Goal: Information Seeking & Learning: Learn about a topic

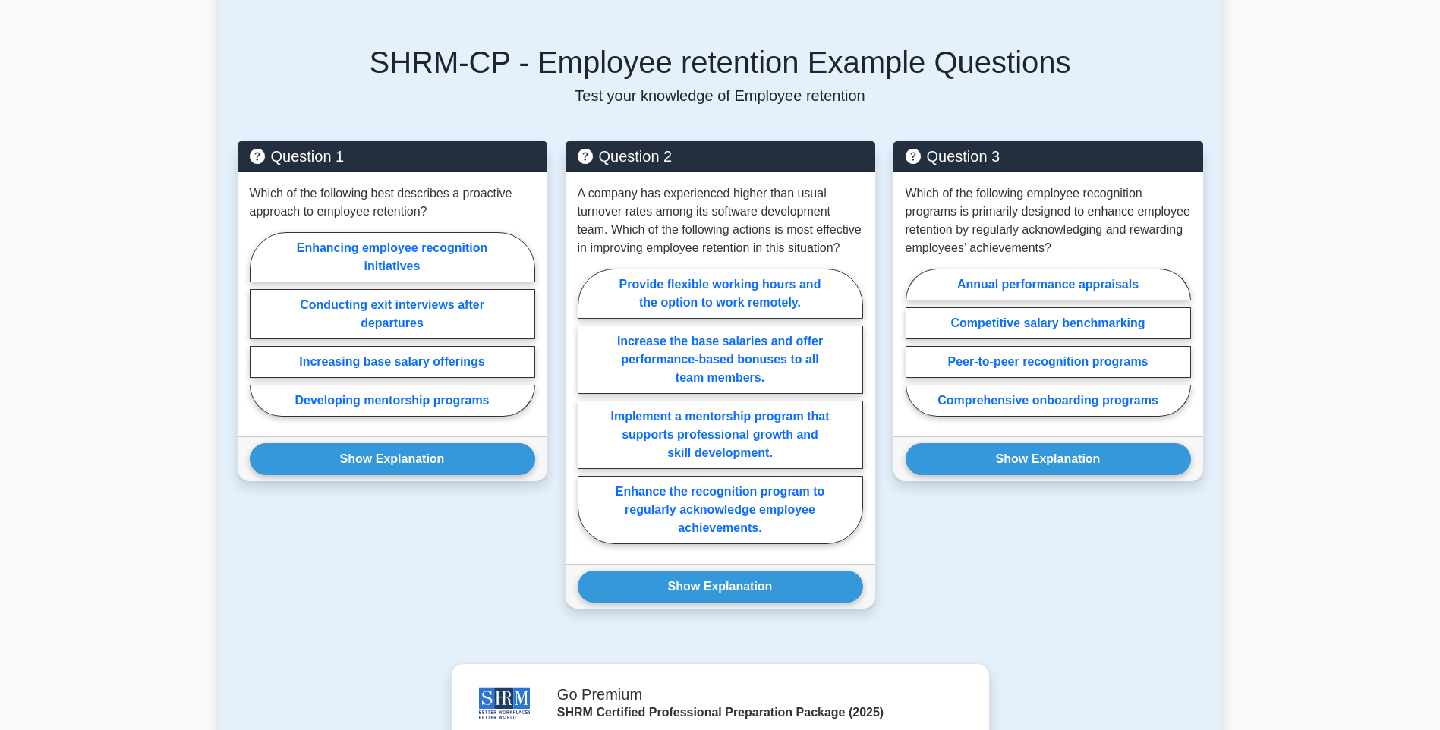
scroll to position [531, 0]
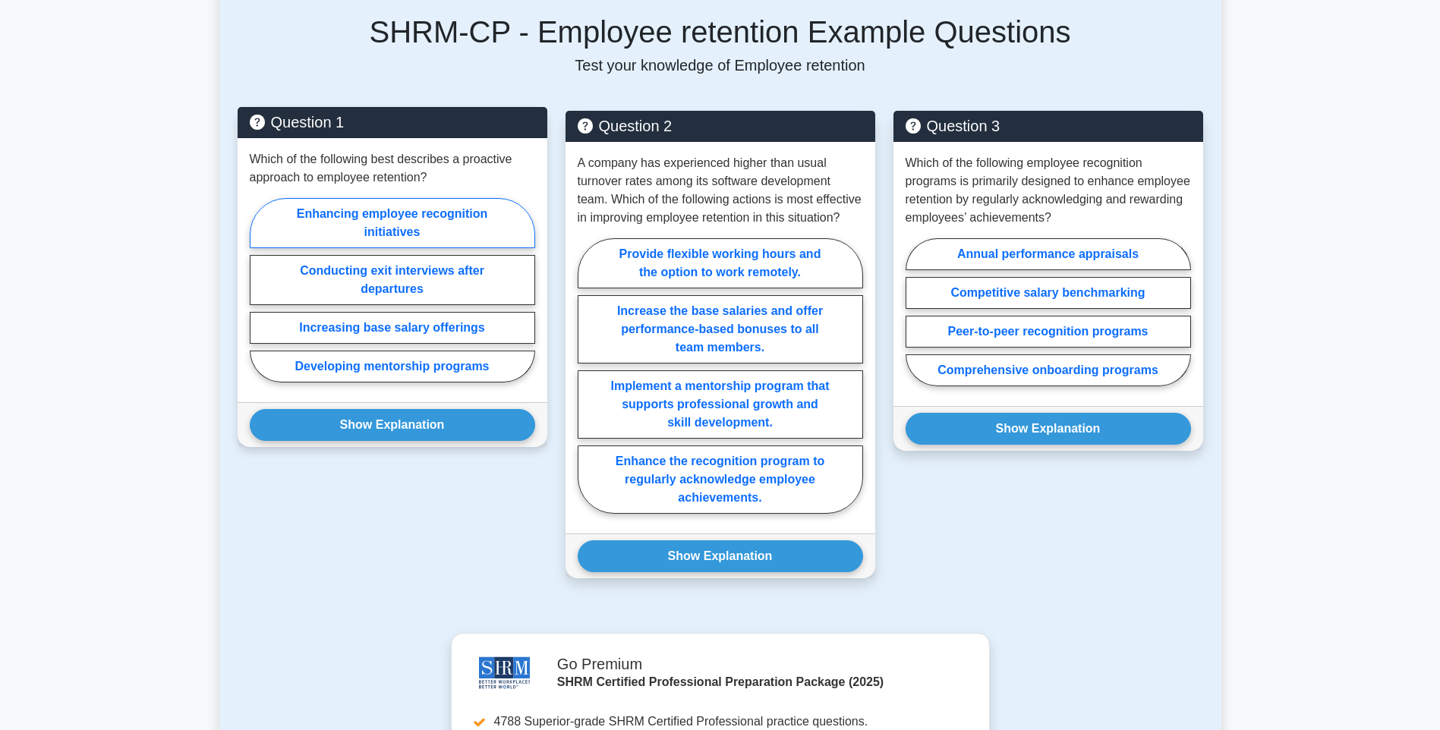
click at [443, 217] on label "Enhancing employee recognition initiatives" at bounding box center [392, 223] width 285 height 50
click at [260, 290] on input "Enhancing employee recognition initiatives" at bounding box center [255, 295] width 10 height 10
radio input "true"
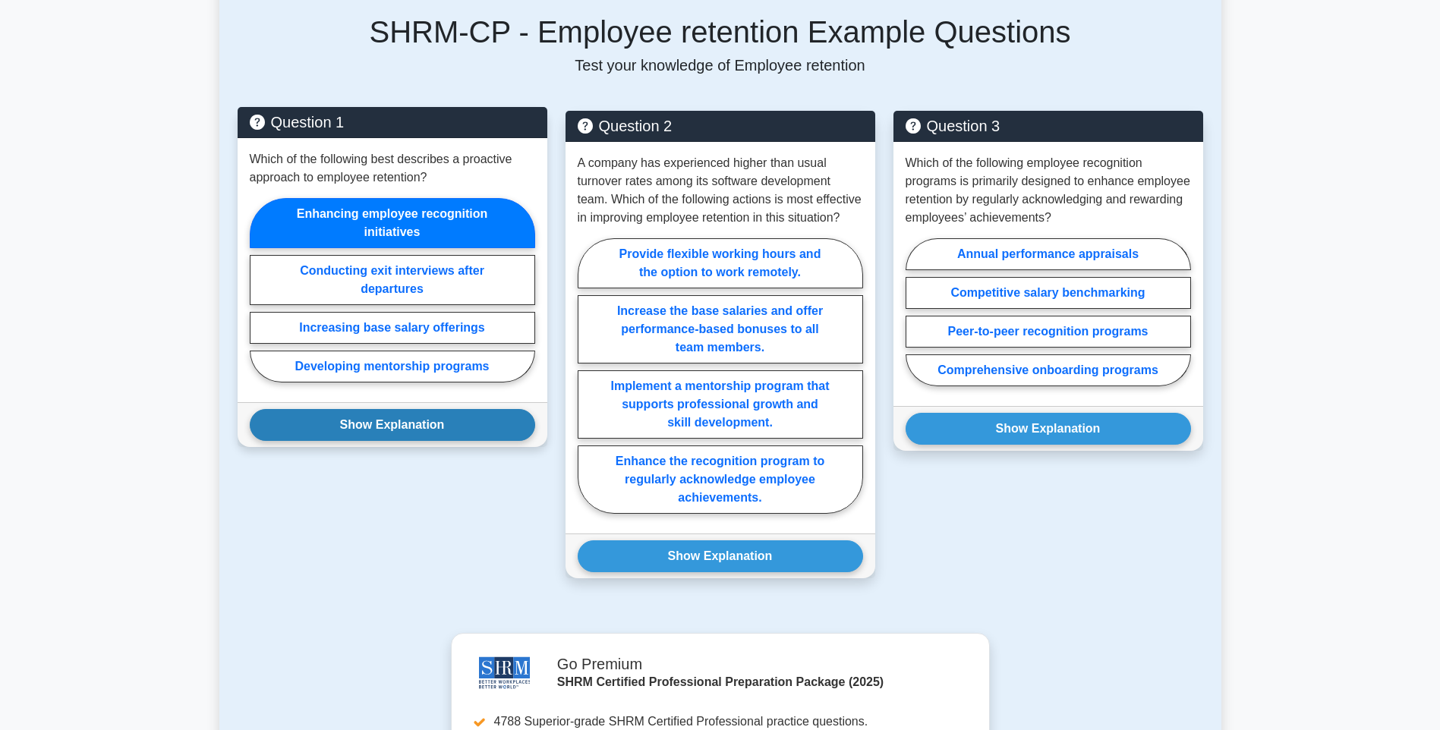
click at [395, 419] on button "Show Explanation" at bounding box center [392, 425] width 285 height 32
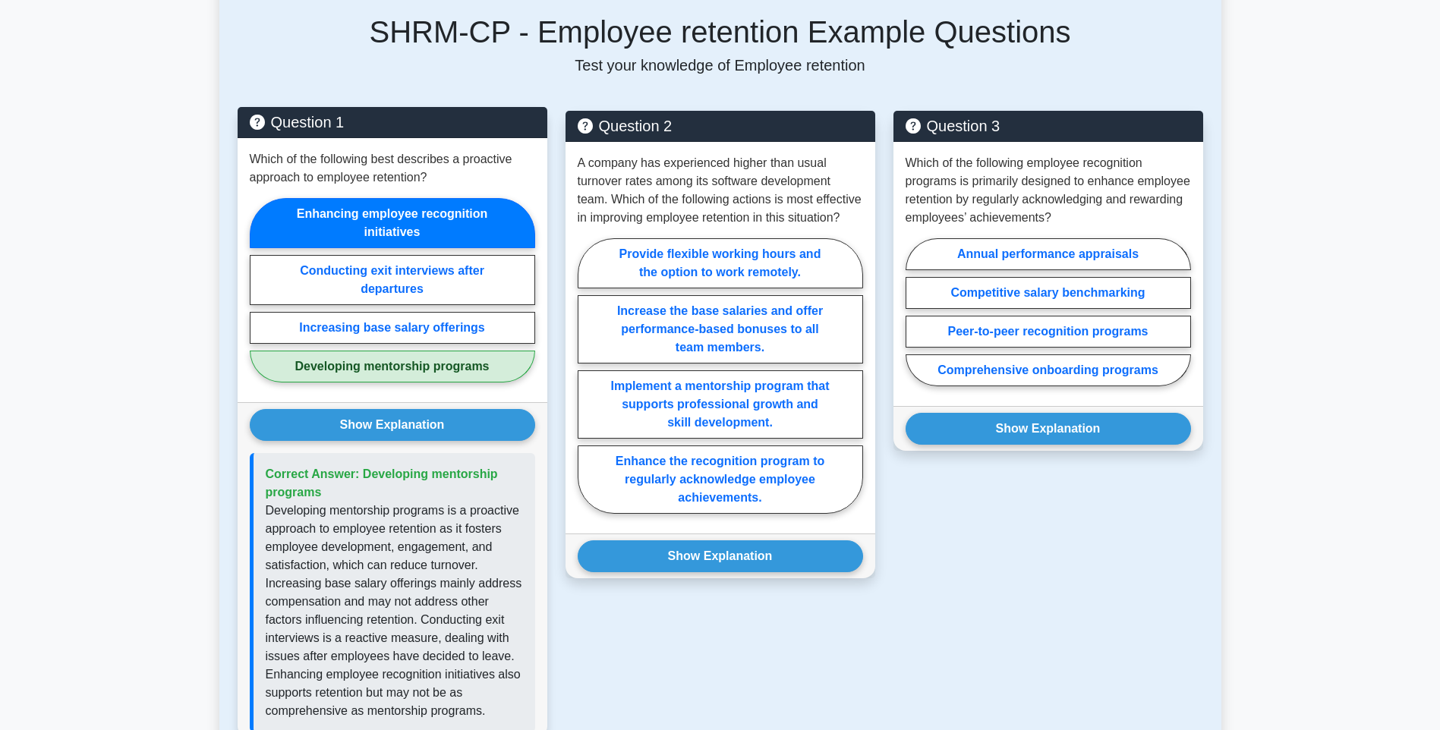
click at [398, 375] on label "Developing mentorship programs" at bounding box center [392, 367] width 285 height 32
click at [260, 300] on input "Developing mentorship programs" at bounding box center [255, 295] width 10 height 10
radio input "true"
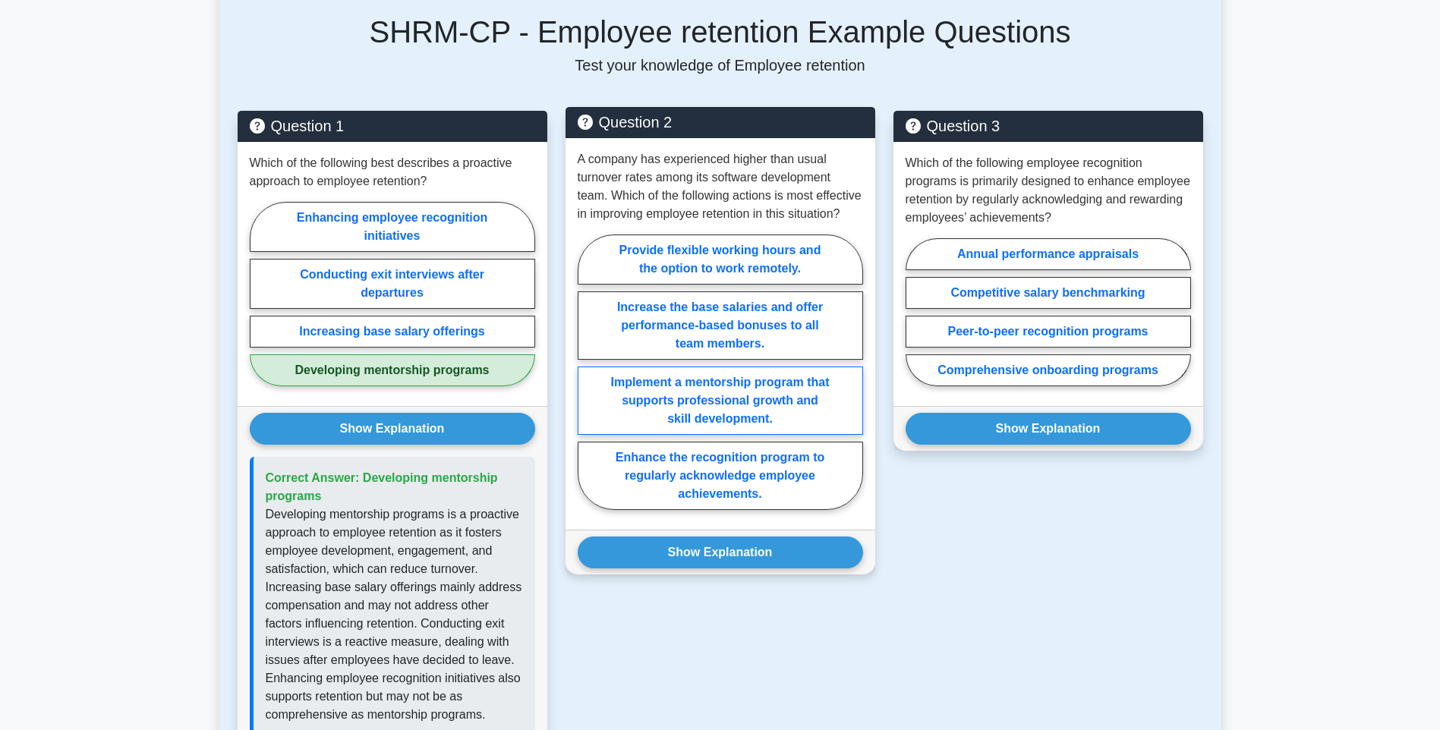
click at [802, 411] on label "Implement a mentorship program that supports professional growth and skill deve…" at bounding box center [720, 401] width 285 height 68
click at [588, 382] on input "Implement a mentorship program that supports professional growth and skill deve…" at bounding box center [583, 377] width 10 height 10
radio input "true"
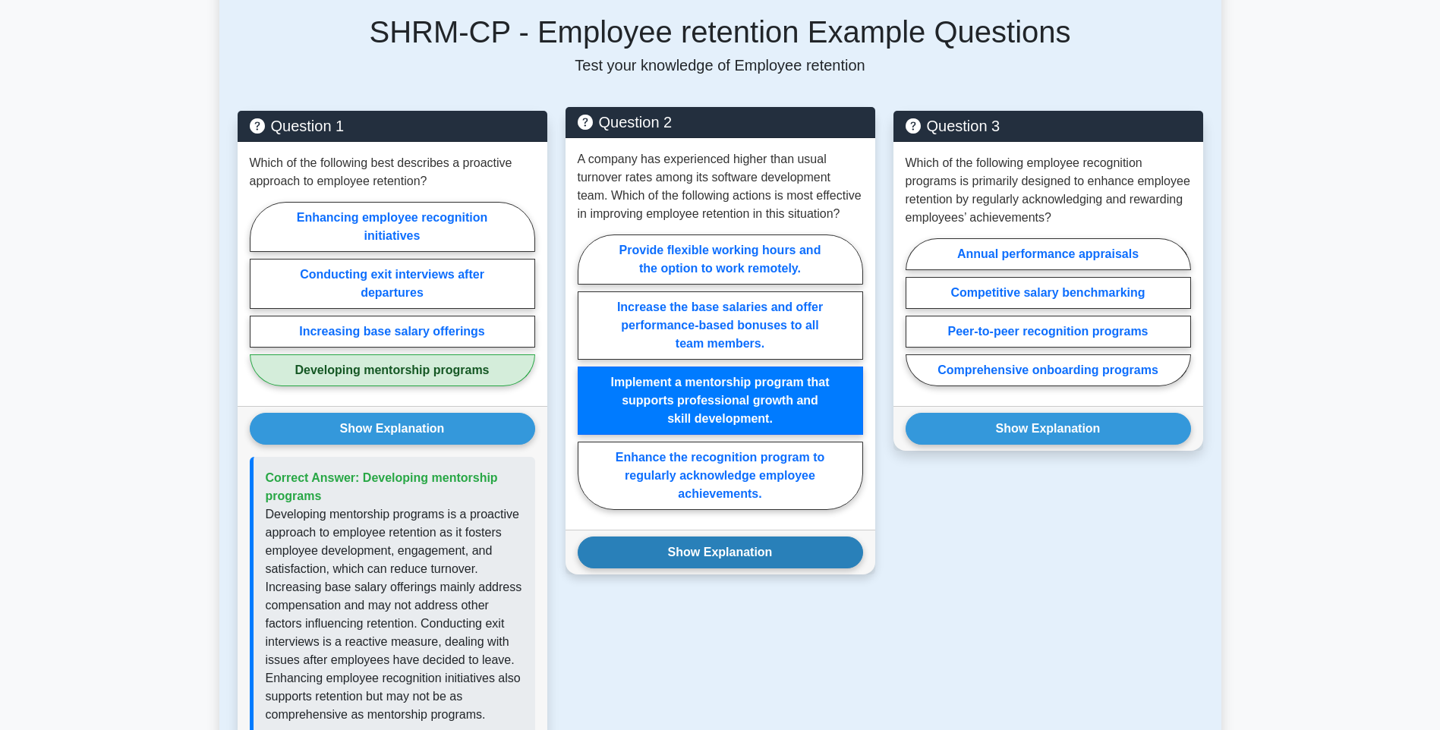
click at [758, 569] on button "Show Explanation" at bounding box center [720, 553] width 285 height 32
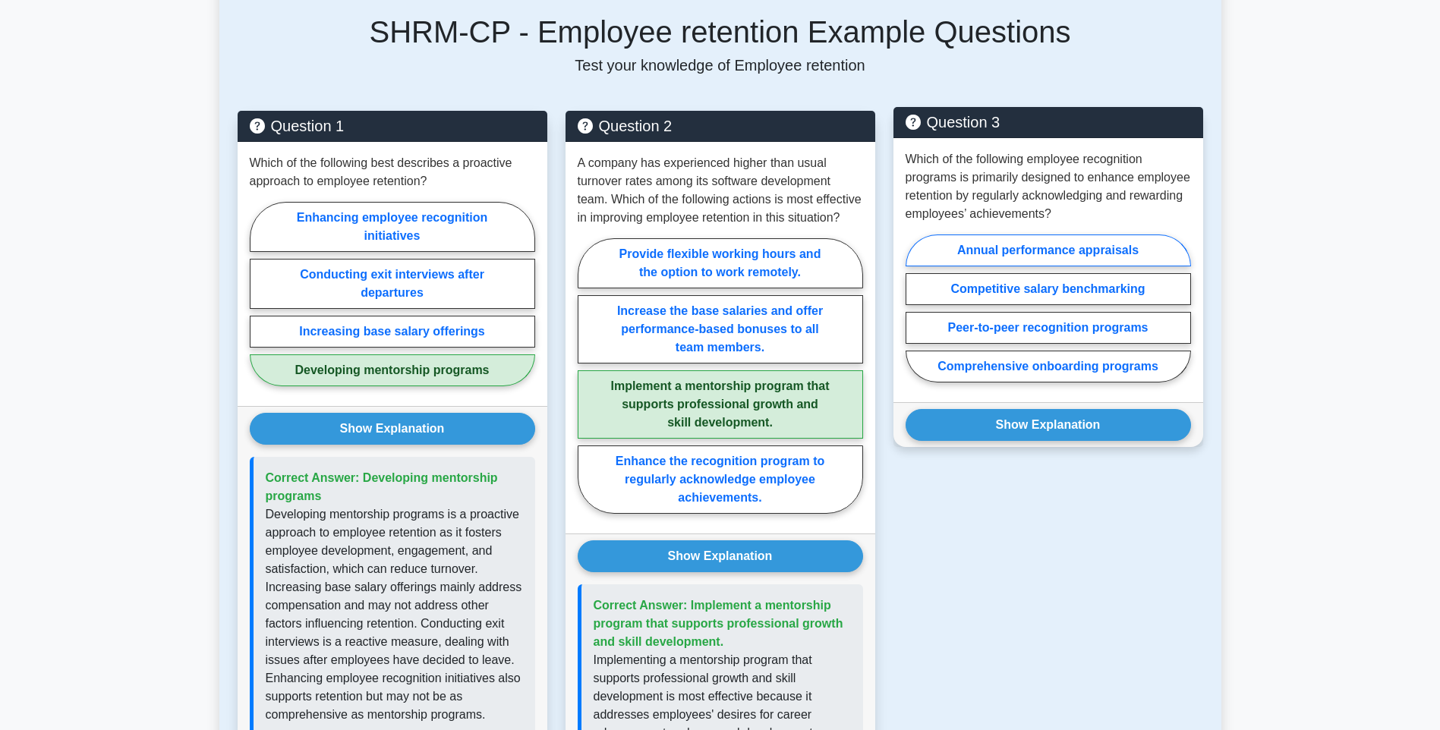
click at [1084, 260] on label "Annual performance appraisals" at bounding box center [1048, 251] width 285 height 32
click at [916, 308] on input "Annual performance appraisals" at bounding box center [911, 313] width 10 height 10
radio input "true"
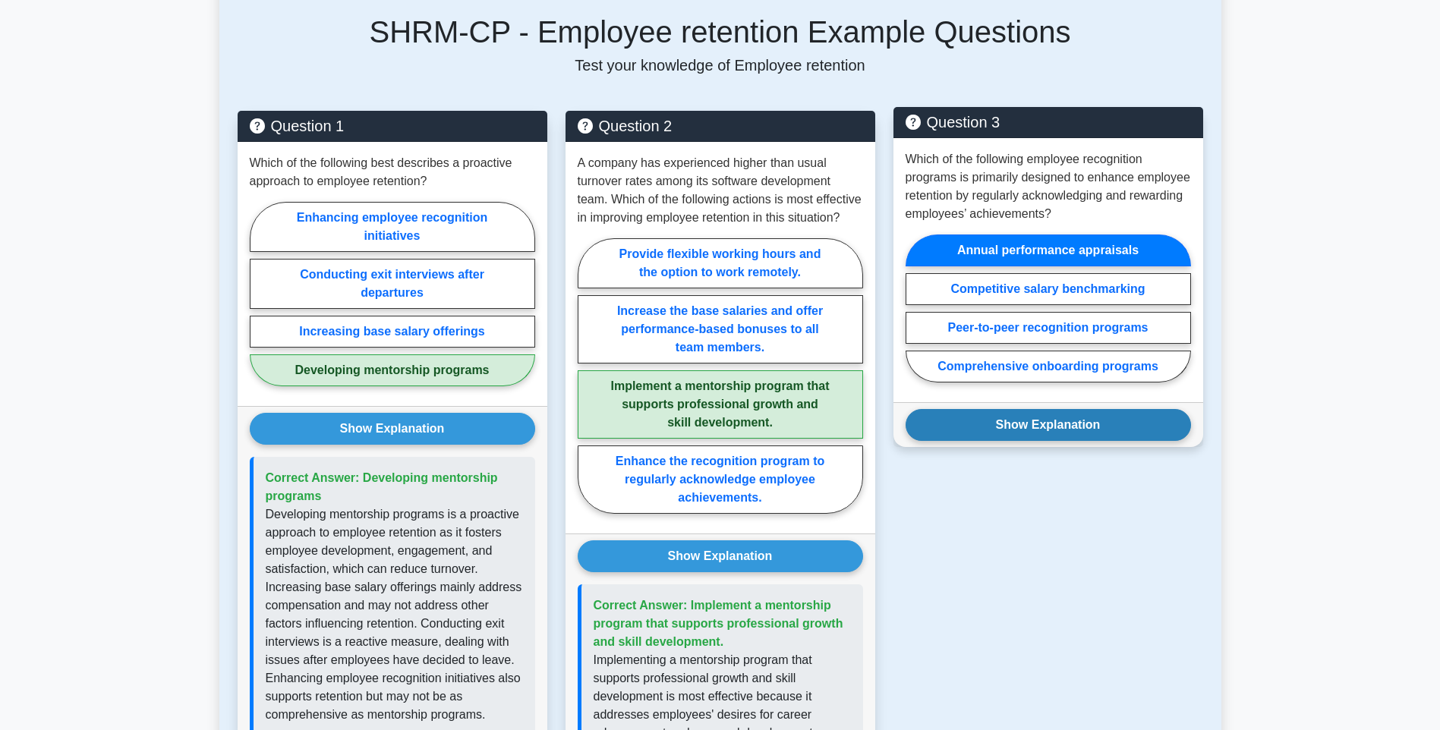
click at [1129, 424] on button "Show Explanation" at bounding box center [1048, 425] width 285 height 32
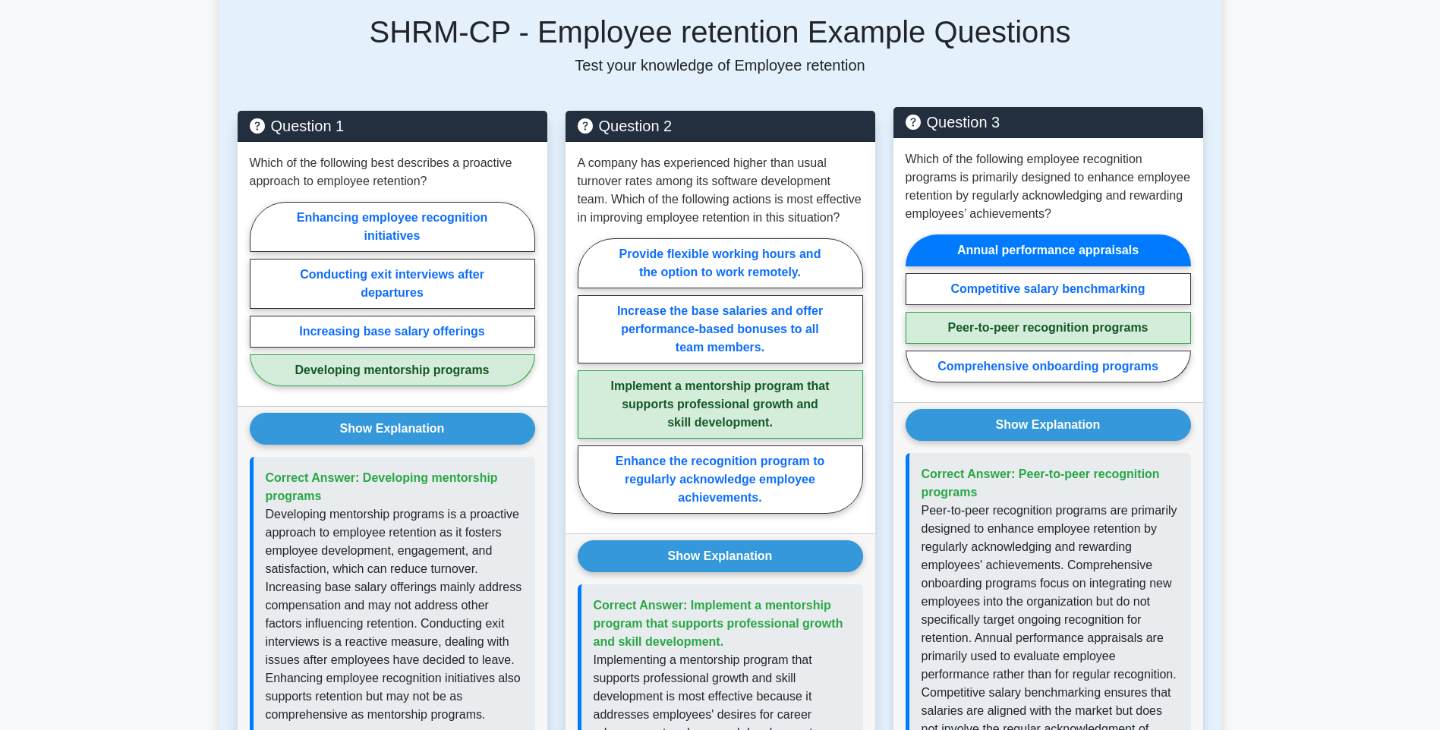
click at [1108, 320] on label "Peer-to-peer recognition programs" at bounding box center [1048, 328] width 285 height 32
click at [916, 318] on input "Peer-to-peer recognition programs" at bounding box center [911, 313] width 10 height 10
radio input "true"
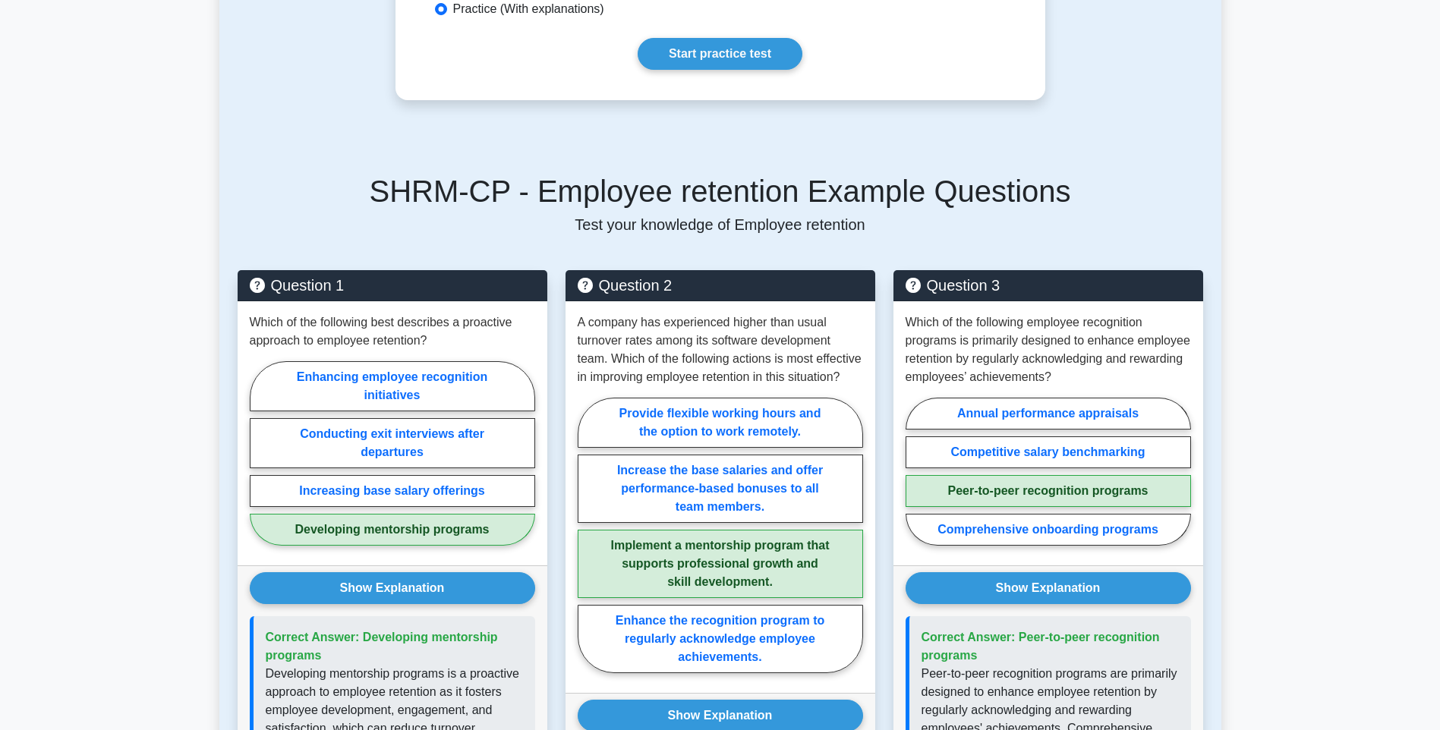
scroll to position [304, 0]
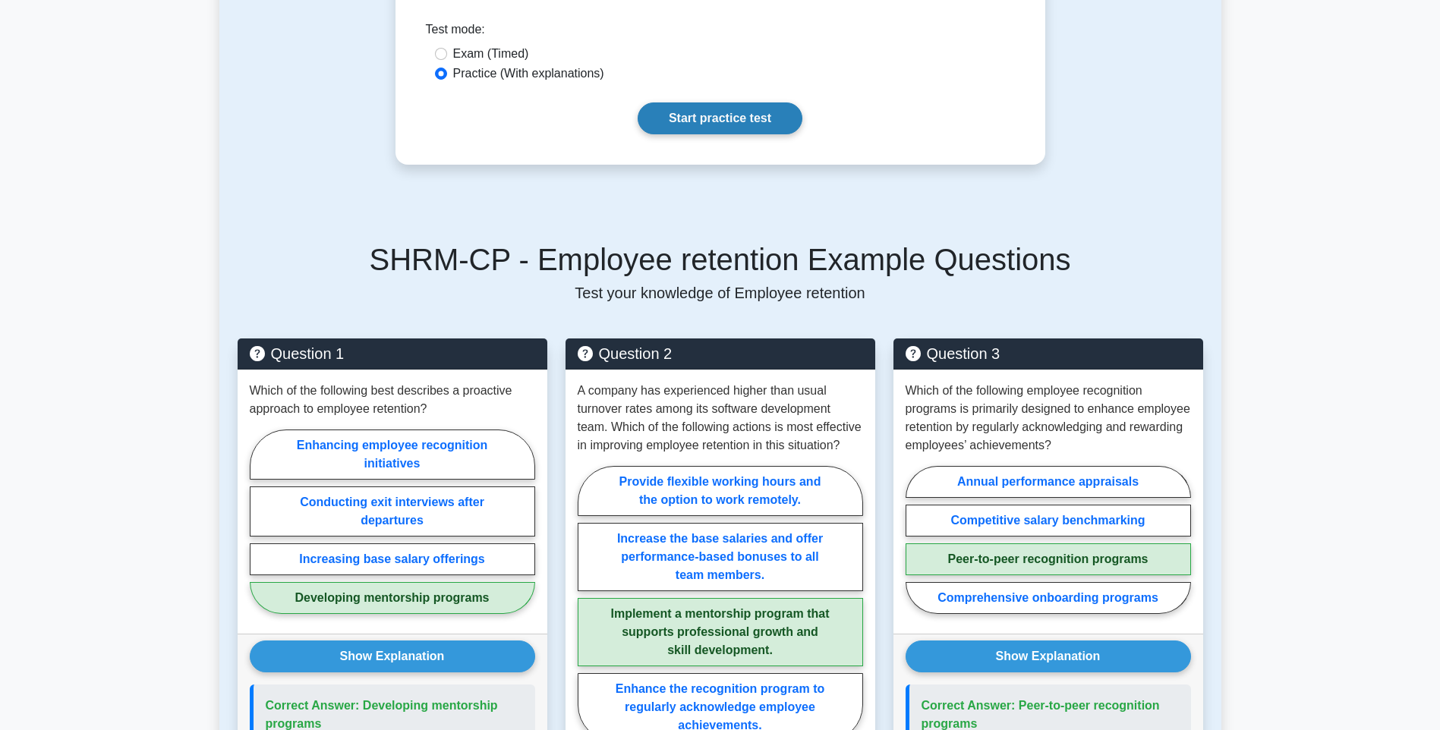
click at [780, 108] on link "Start practice test" at bounding box center [720, 118] width 165 height 32
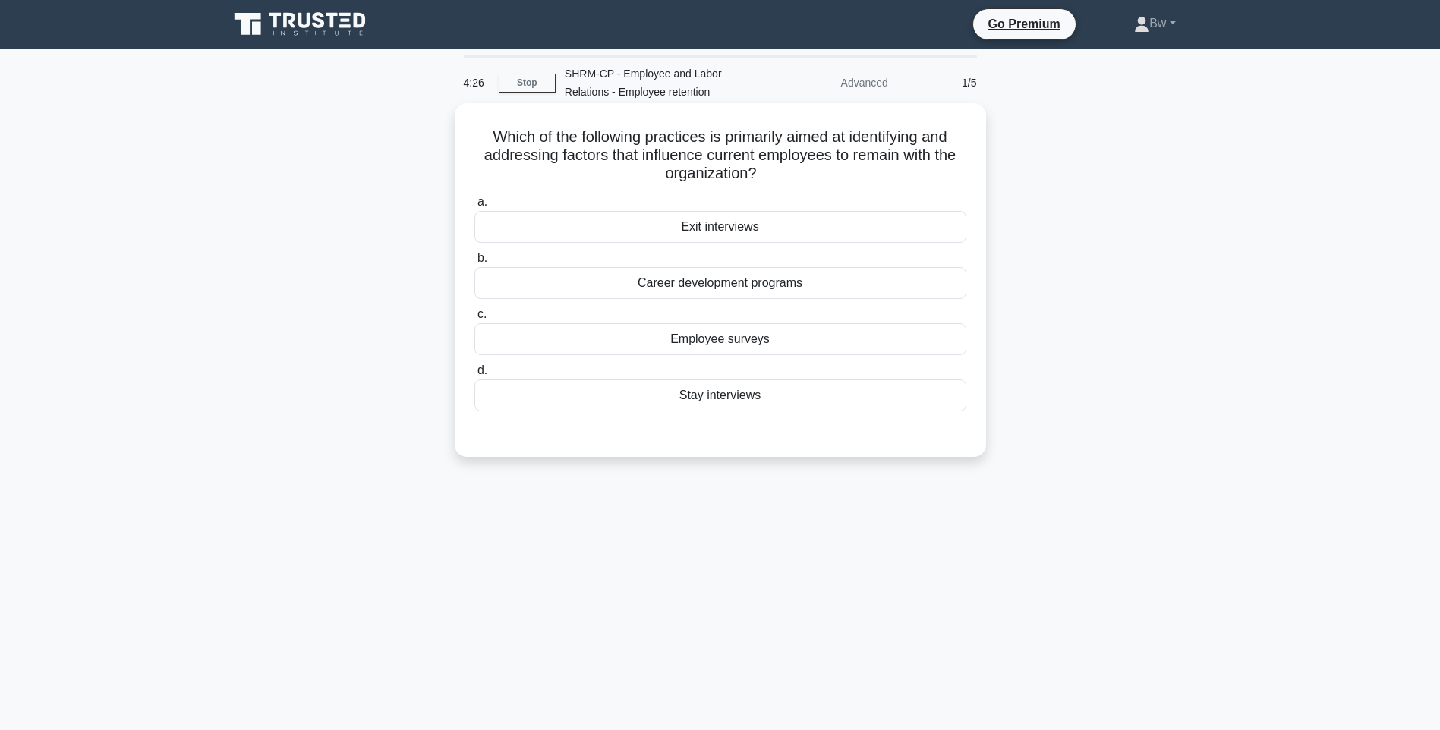
click at [805, 342] on div "Employee surveys" at bounding box center [720, 339] width 492 height 32
click at [474, 320] on input "c. Employee surveys" at bounding box center [474, 315] width 0 height 10
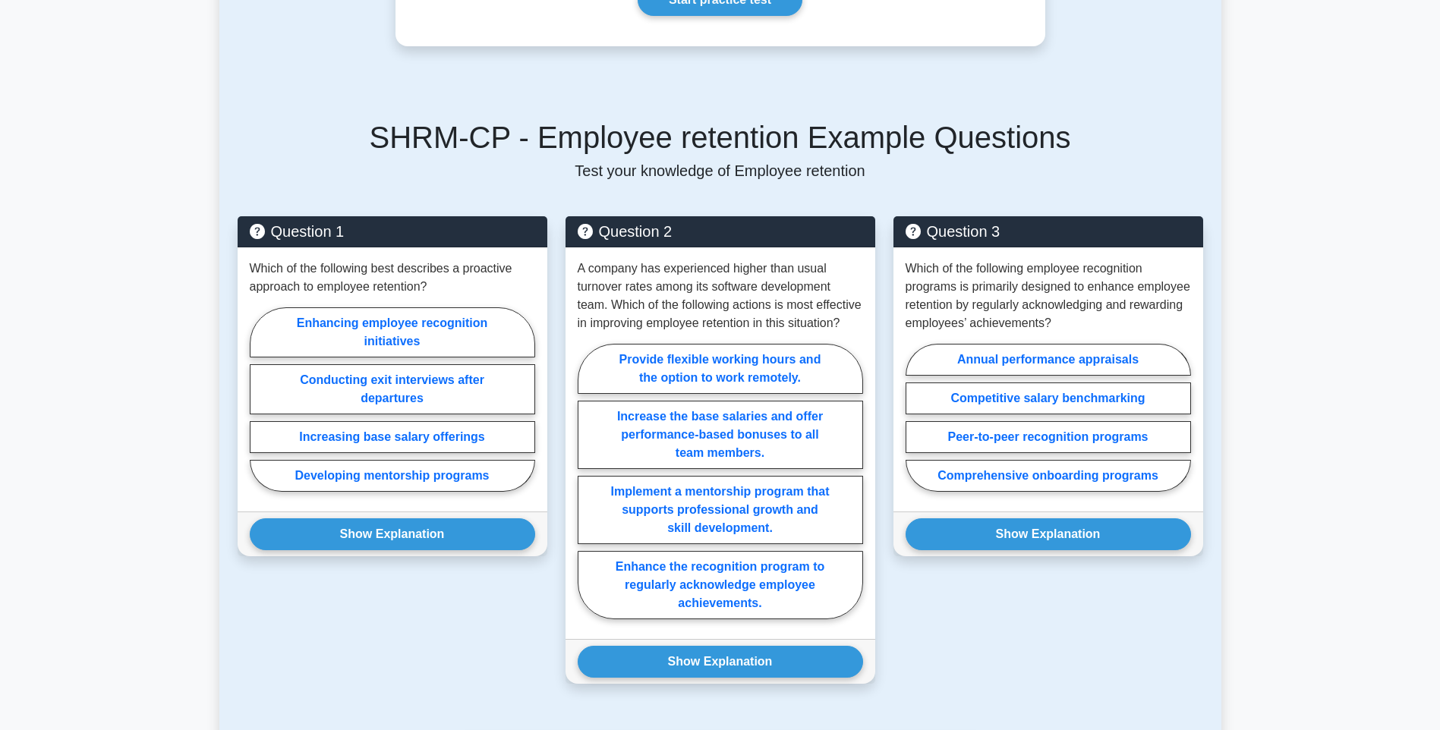
scroll to position [304, 0]
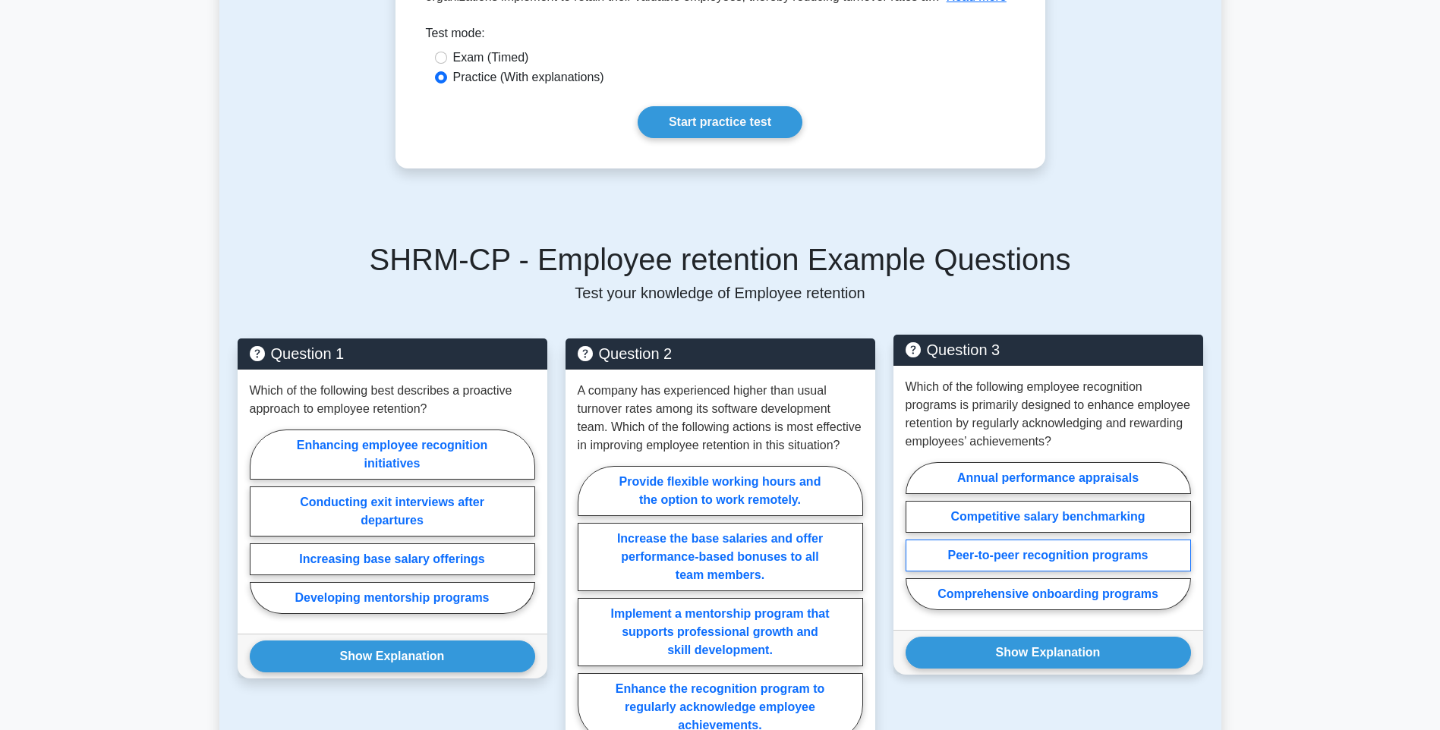
click at [1061, 554] on label "Peer-to-peer recognition programs" at bounding box center [1048, 556] width 285 height 32
click at [916, 546] on input "Peer-to-peer recognition programs" at bounding box center [911, 541] width 10 height 10
radio input "true"
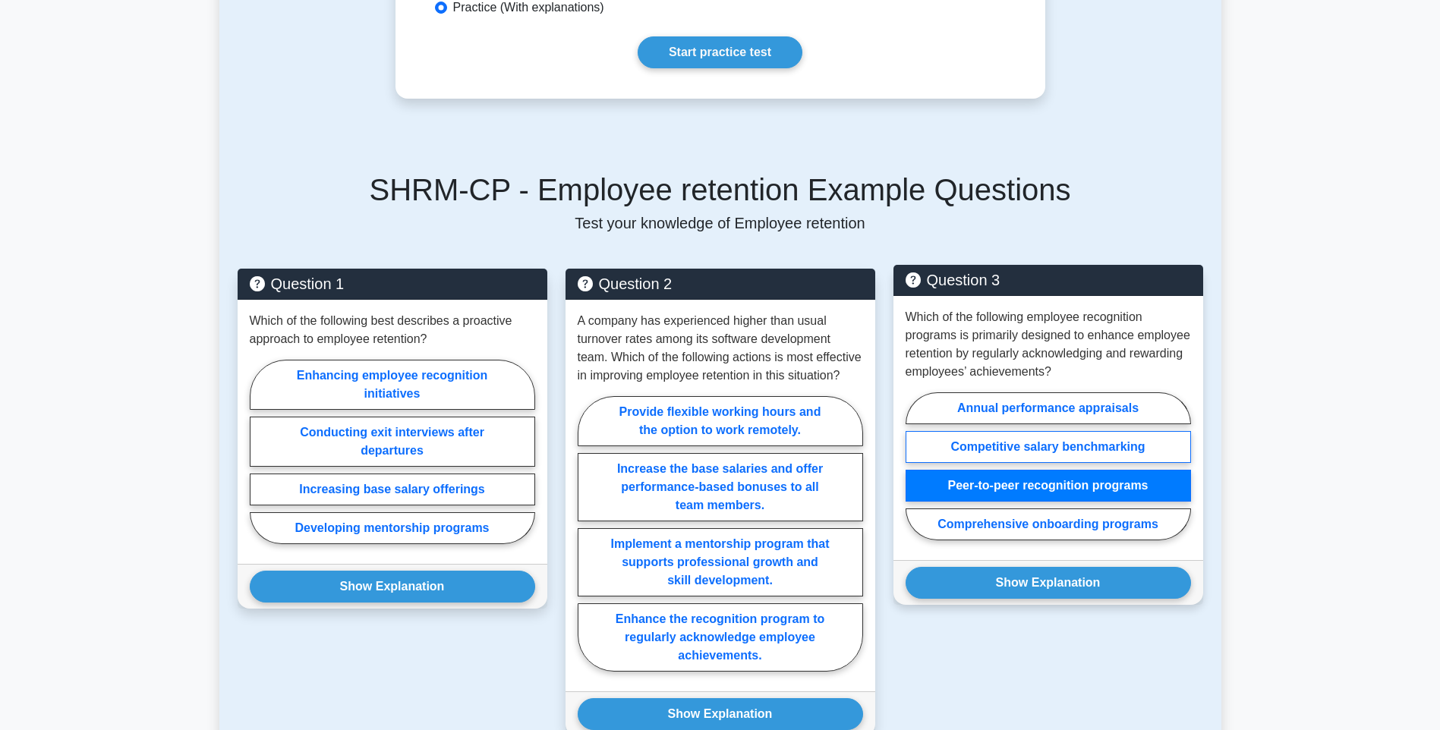
scroll to position [455, 0]
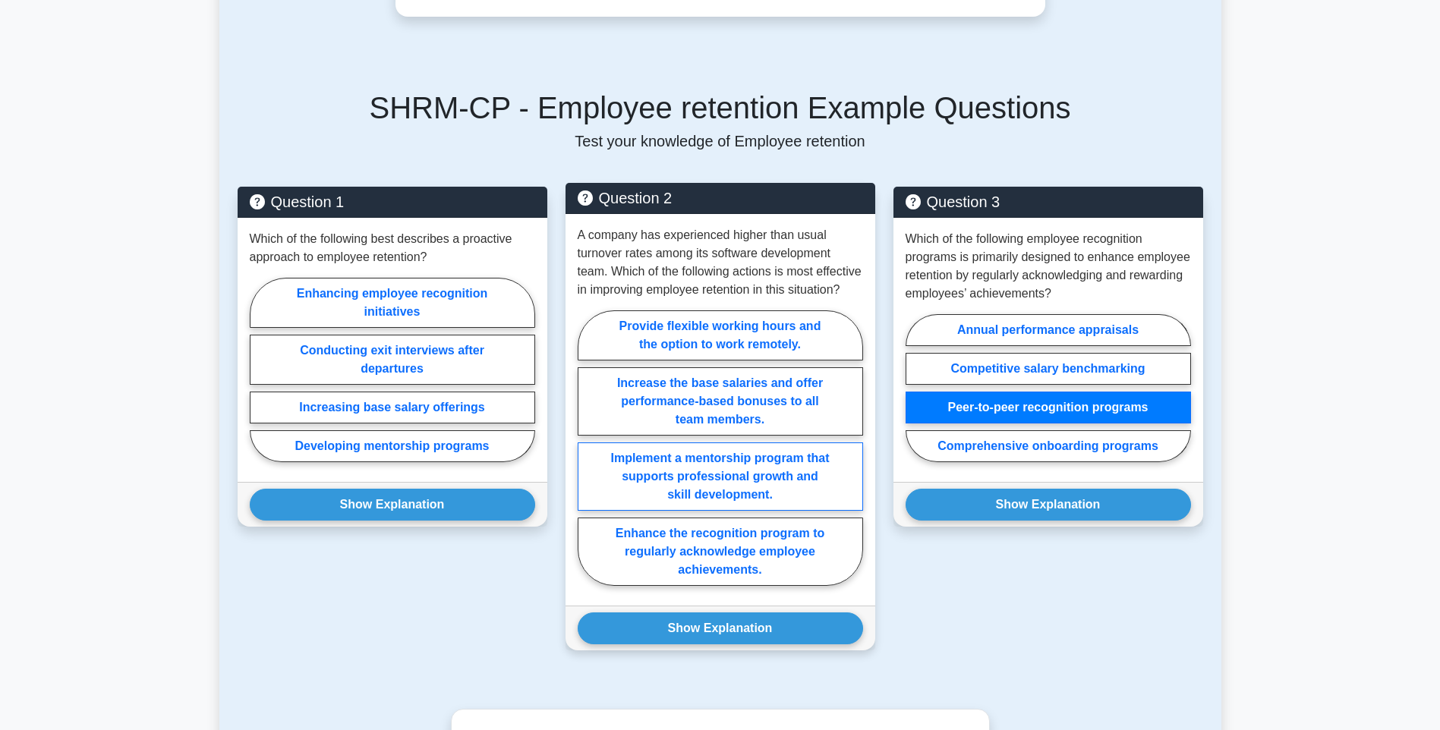
click at [778, 494] on label "Implement a mentorship program that supports professional growth and skill deve…" at bounding box center [720, 477] width 285 height 68
click at [588, 458] on input "Implement a mentorship program that supports professional growth and skill deve…" at bounding box center [583, 453] width 10 height 10
radio input "true"
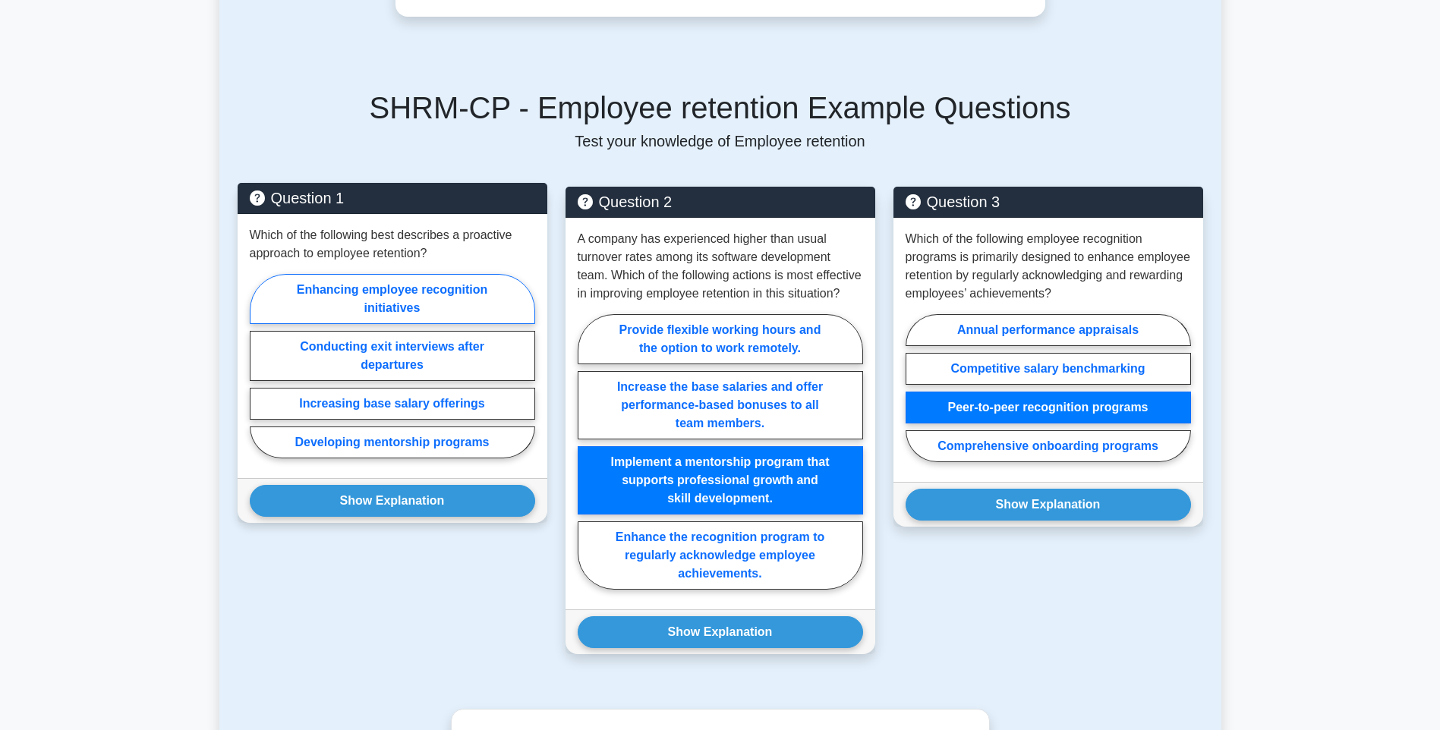
click at [425, 300] on label "Enhancing employee recognition initiatives" at bounding box center [392, 299] width 285 height 50
click at [260, 366] on input "Enhancing employee recognition initiatives" at bounding box center [255, 371] width 10 height 10
radio input "true"
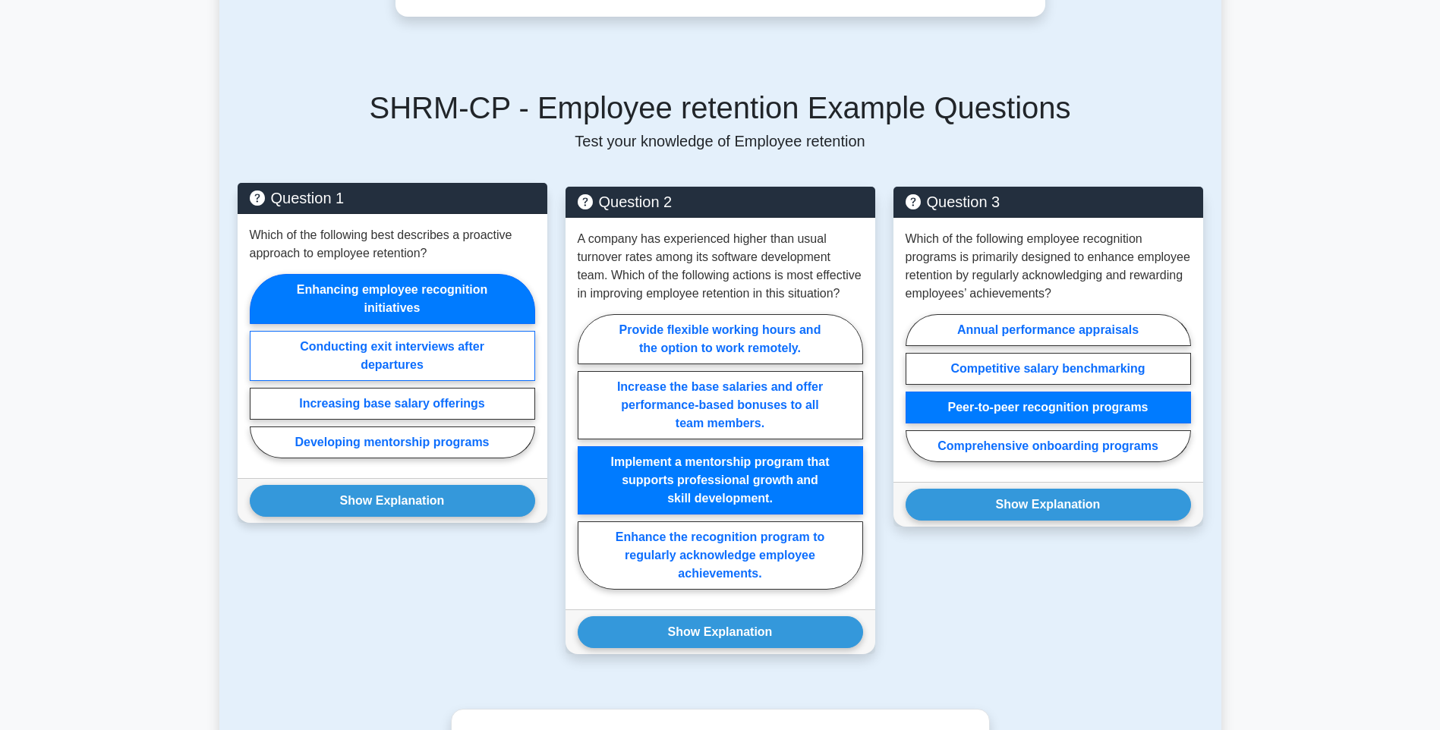
click at [465, 370] on label "Conducting exit interviews after departures" at bounding box center [392, 356] width 285 height 50
click at [260, 370] on input "Conducting exit interviews after departures" at bounding box center [255, 371] width 10 height 10
radio input "true"
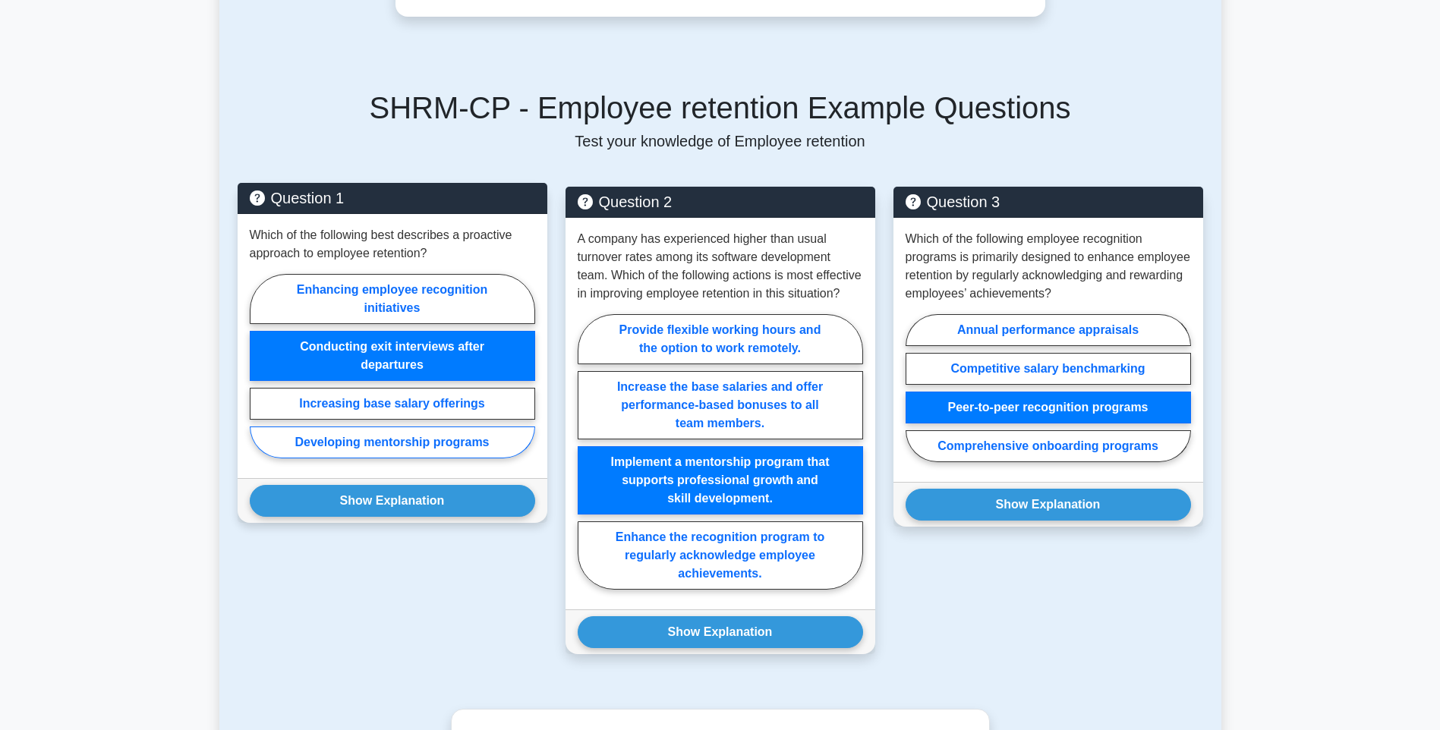
click at [486, 445] on label "Developing mentorship programs" at bounding box center [392, 443] width 285 height 32
click at [260, 376] on input "Developing mentorship programs" at bounding box center [255, 371] width 10 height 10
radio input "true"
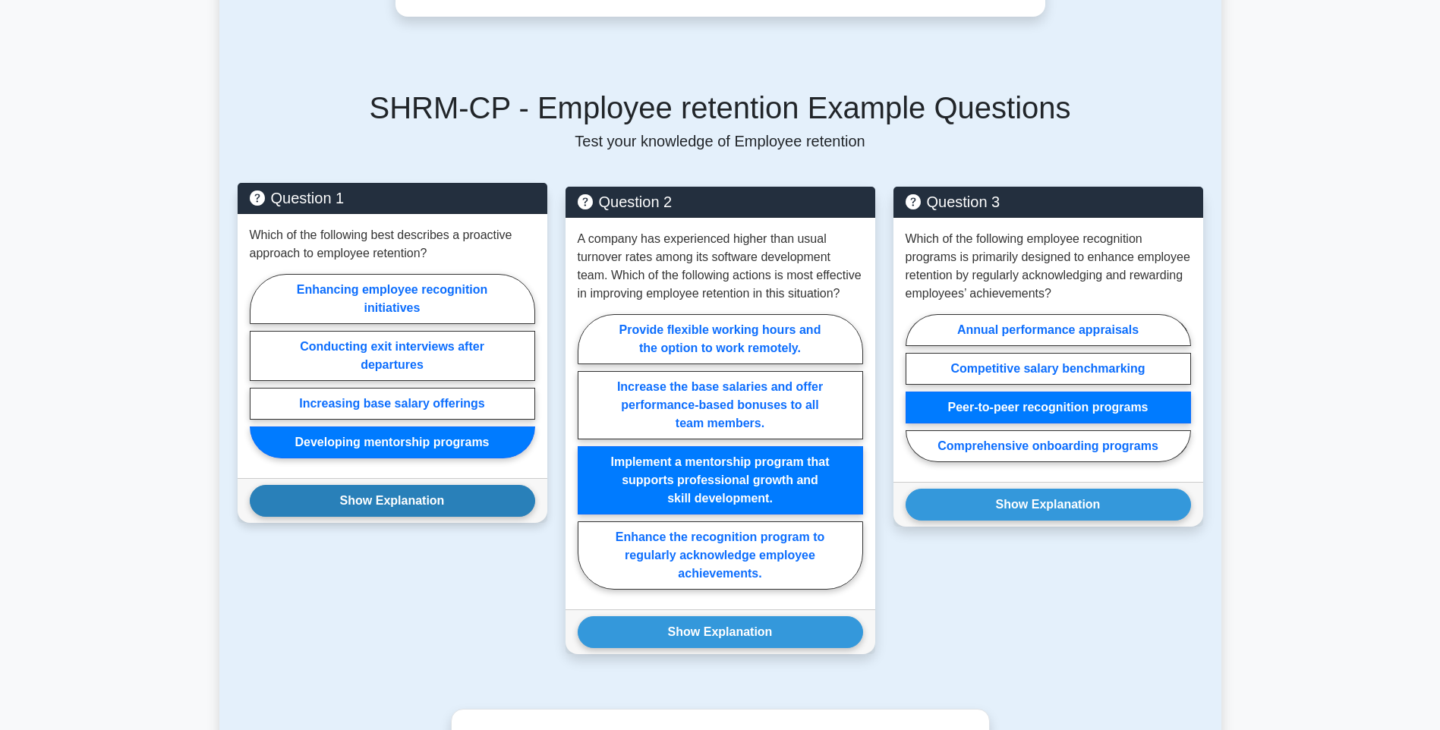
click at [458, 514] on button "Show Explanation" at bounding box center [392, 501] width 285 height 32
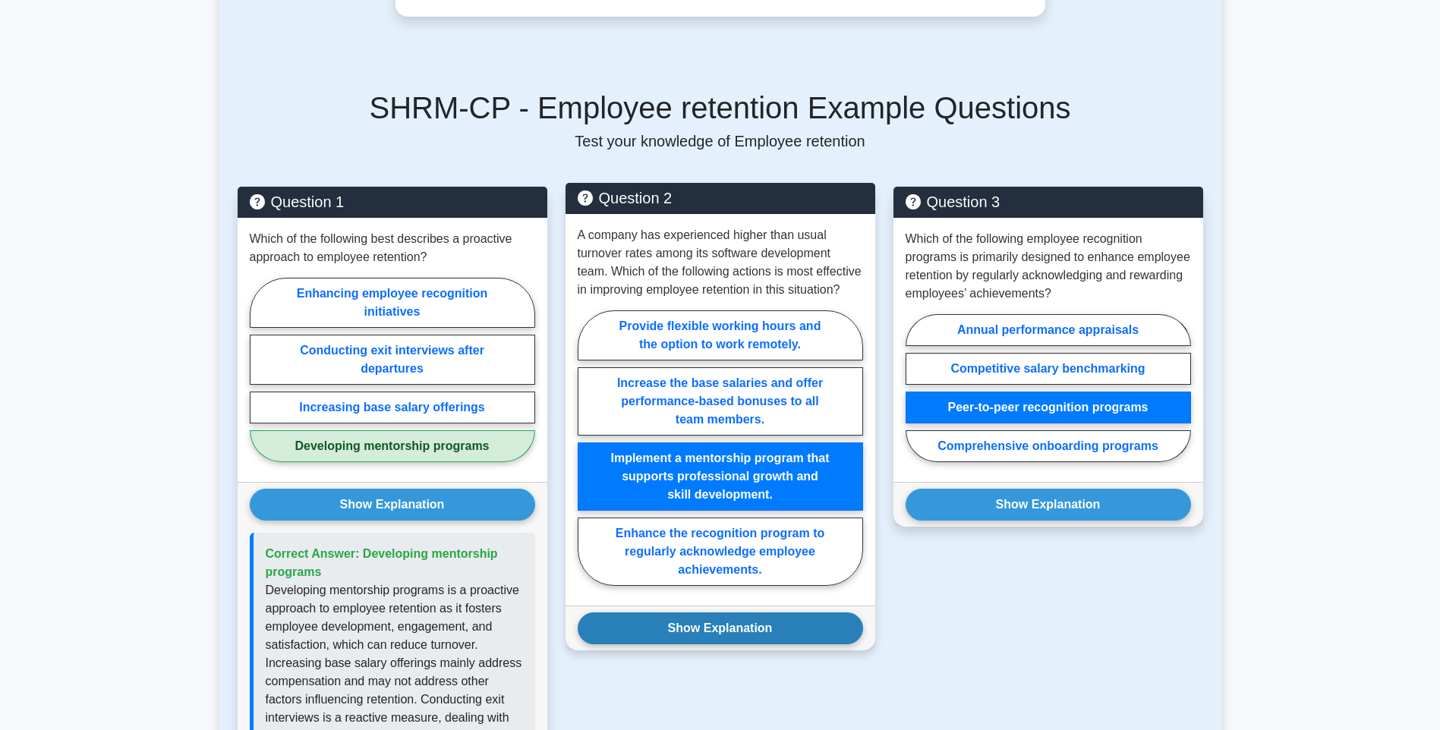
drag, startPoint x: 684, startPoint y: 651, endPoint x: 693, endPoint y: 641, distance: 12.9
click at [687, 645] on button "Show Explanation" at bounding box center [720, 629] width 285 height 32
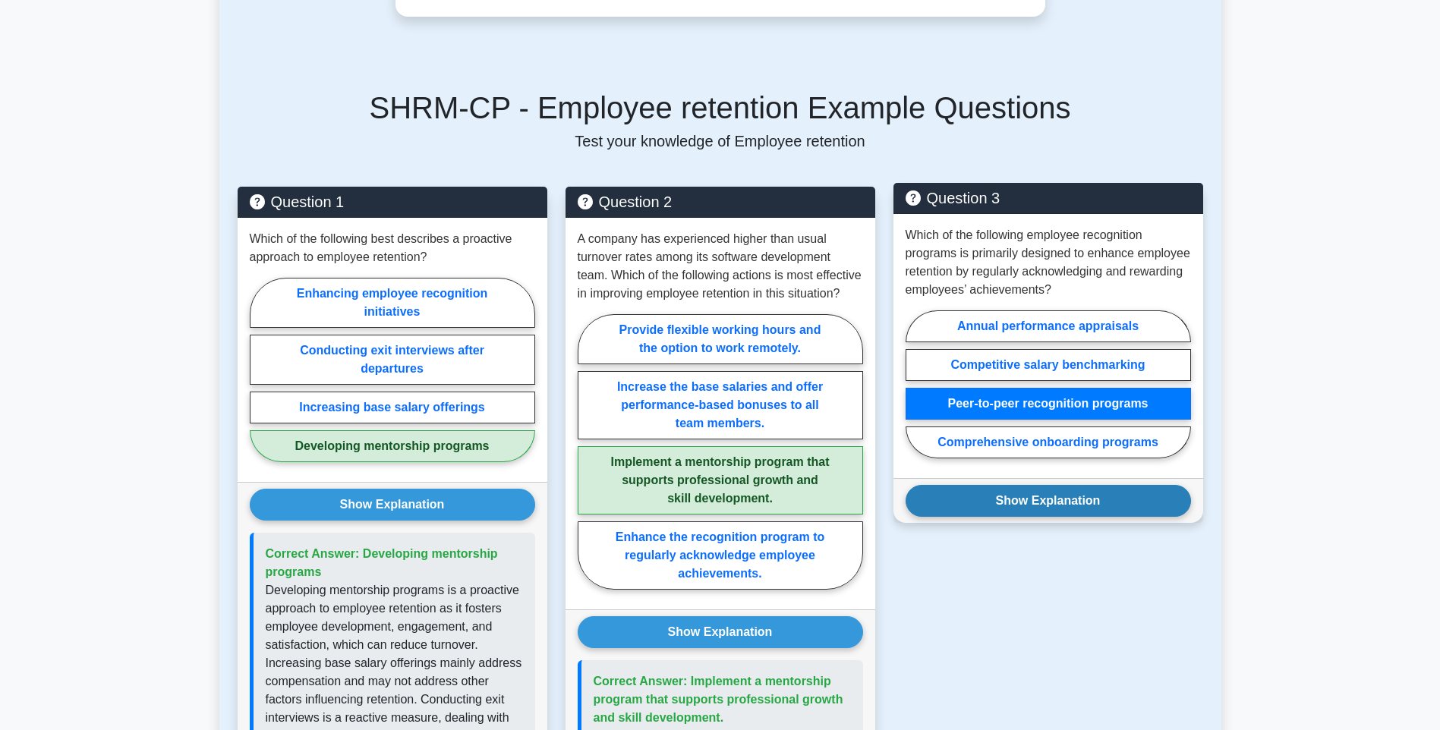
click at [1047, 486] on button "Show Explanation" at bounding box center [1048, 501] width 285 height 32
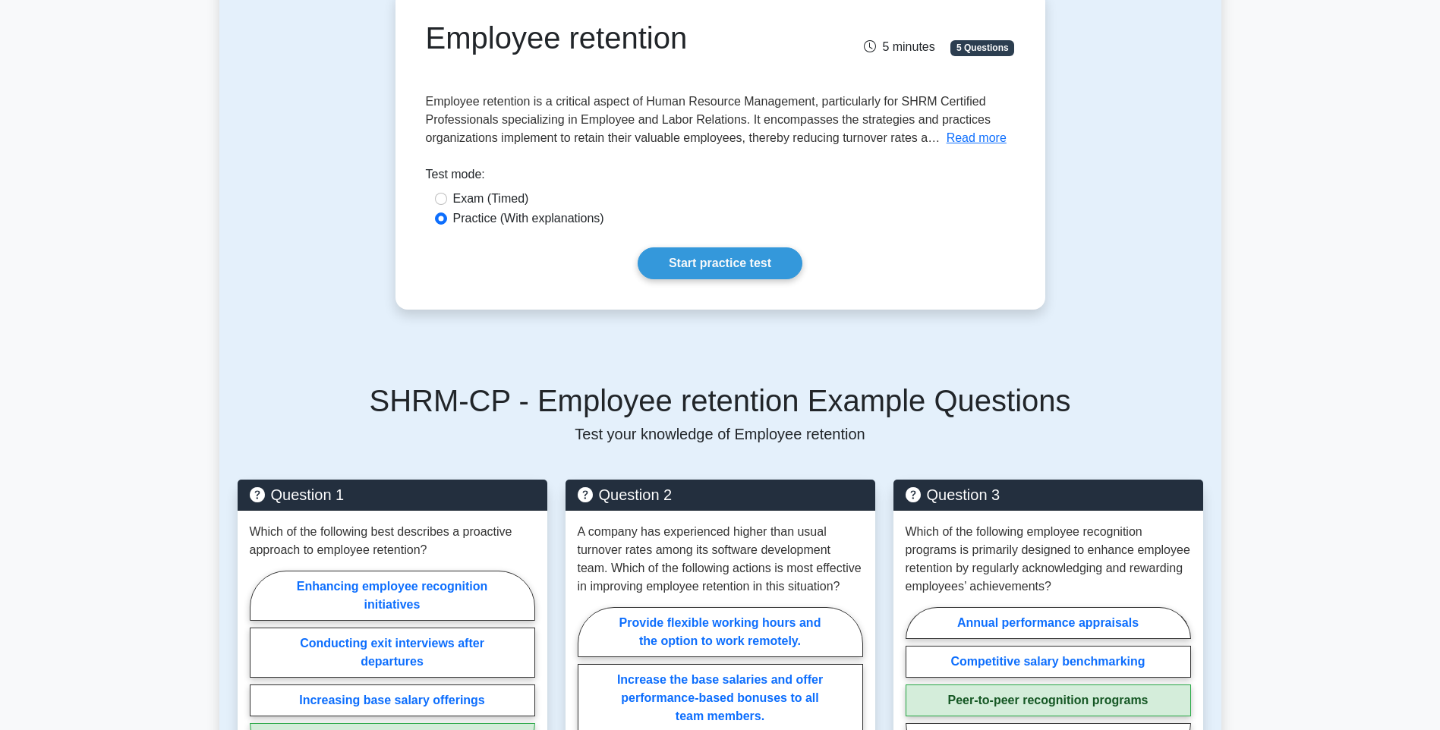
scroll to position [152, 0]
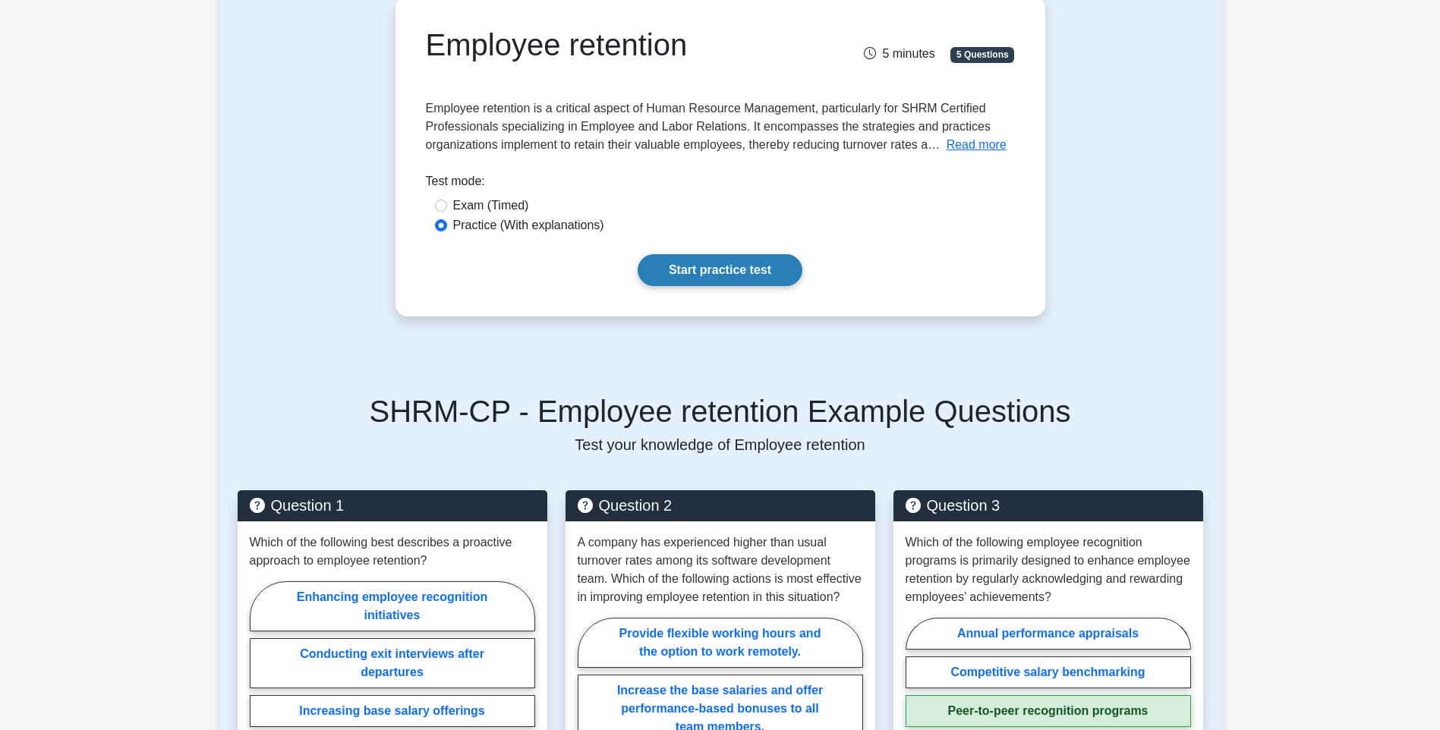
click at [682, 273] on link "Start practice test" at bounding box center [720, 270] width 165 height 32
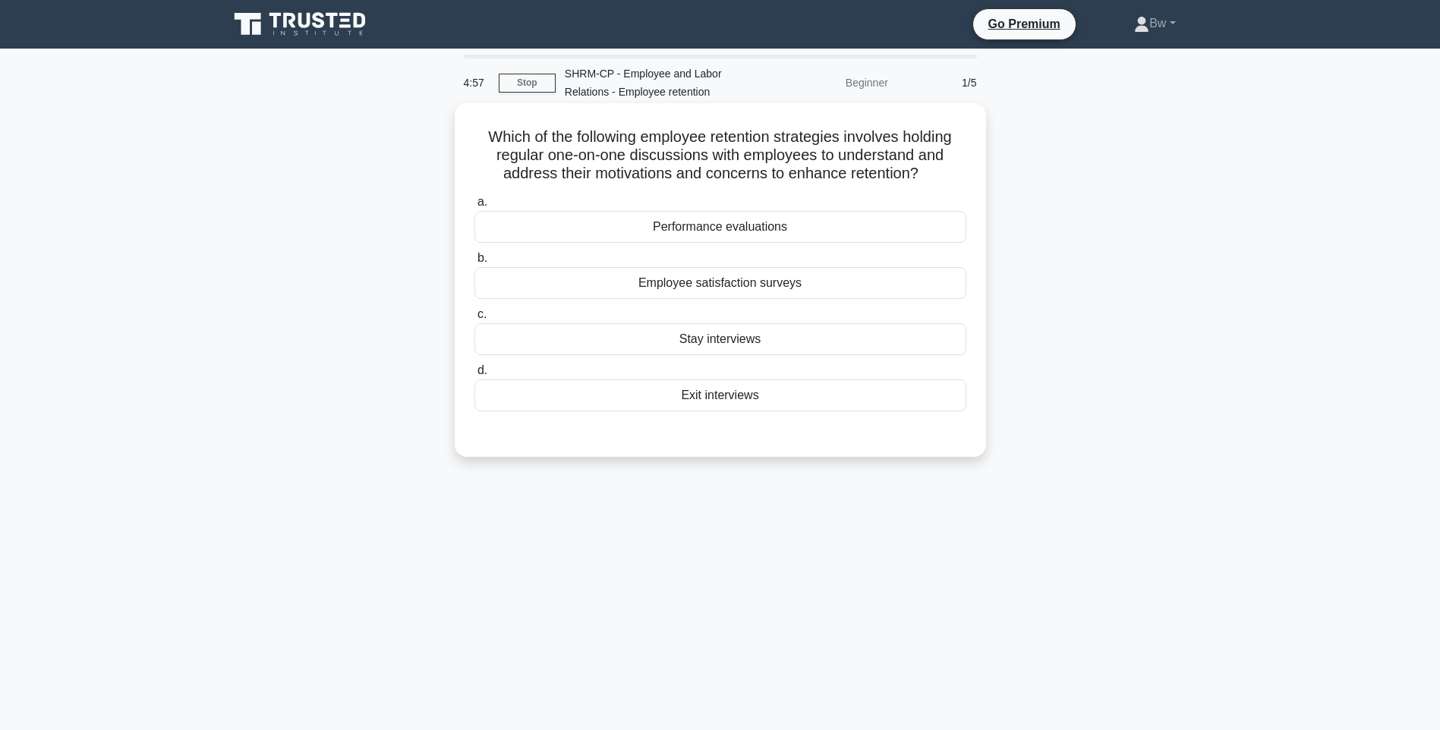
click at [774, 332] on div "Stay interviews" at bounding box center [720, 339] width 492 height 32
click at [474, 320] on input "c. Stay interviews" at bounding box center [474, 315] width 0 height 10
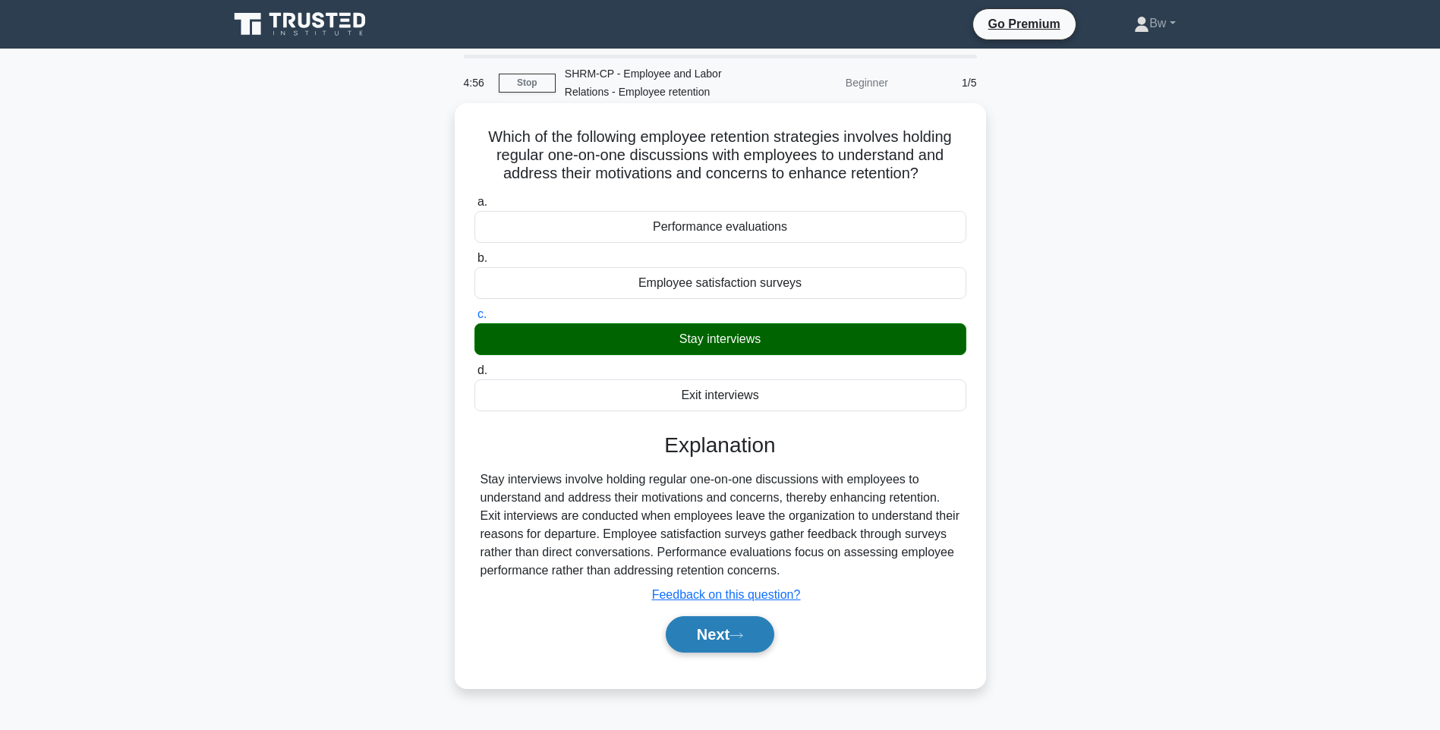
click at [735, 638] on button "Next" at bounding box center [720, 634] width 109 height 36
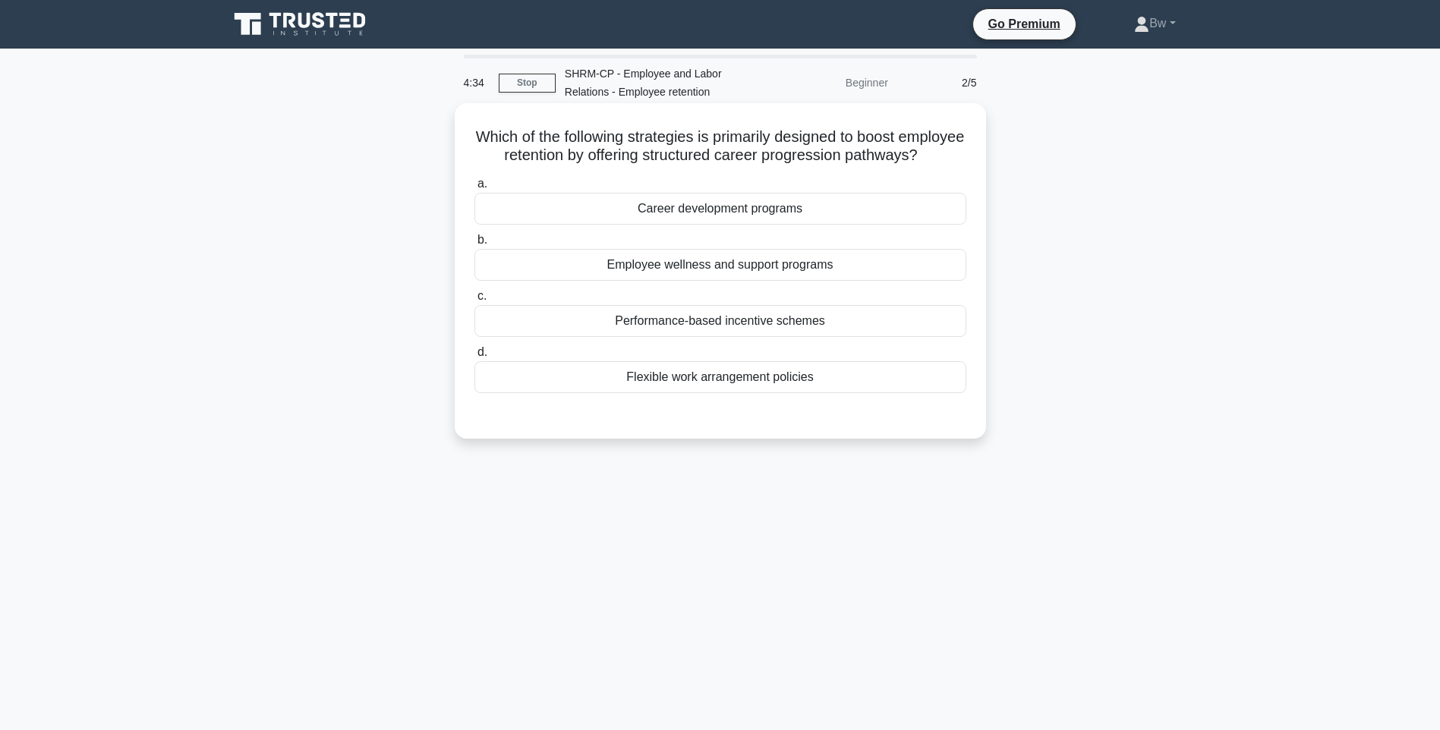
click at [805, 225] on div "Career development programs" at bounding box center [720, 209] width 492 height 32
click at [474, 189] on input "a. Career development programs" at bounding box center [474, 184] width 0 height 10
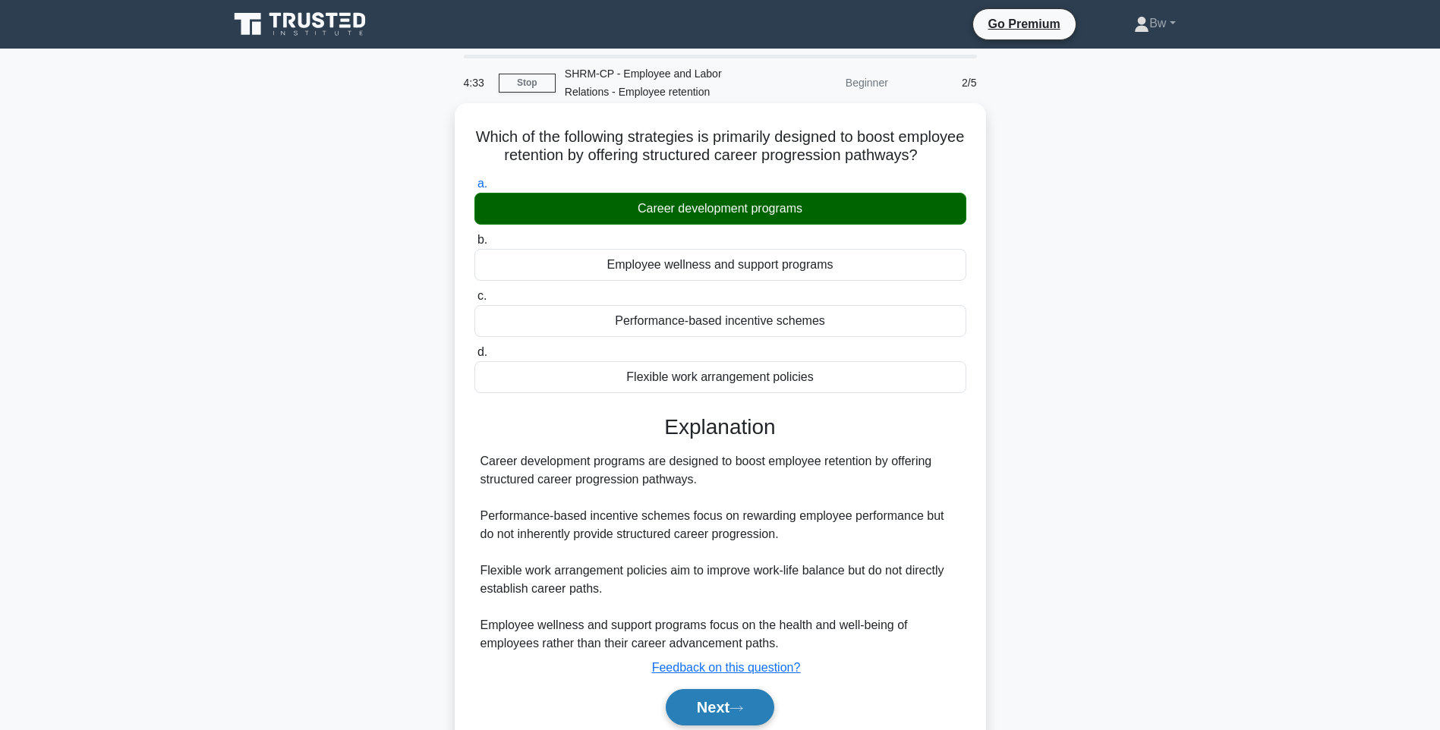
click at [732, 723] on button "Next" at bounding box center [720, 707] width 109 height 36
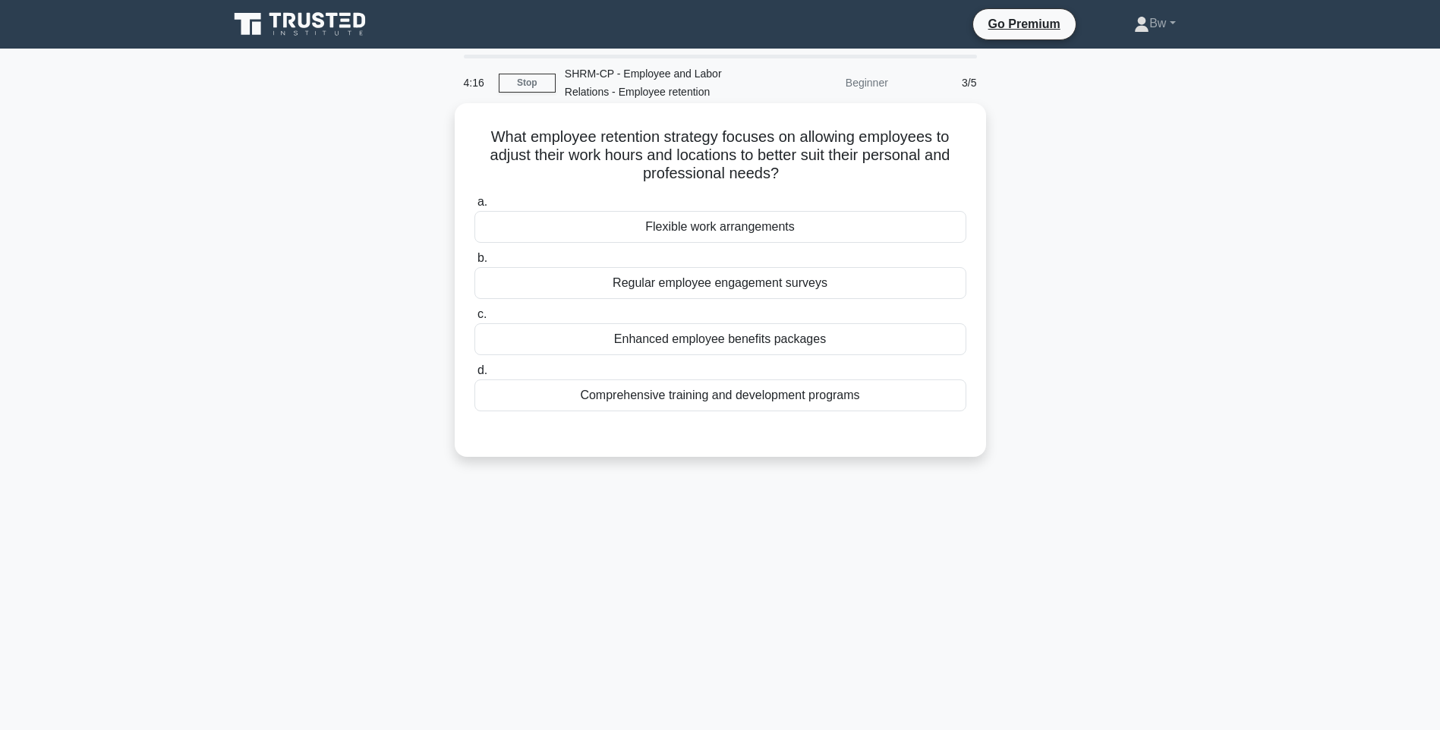
click at [865, 241] on div "Flexible work arrangements" at bounding box center [720, 227] width 492 height 32
click at [474, 207] on input "a. Flexible work arrangements" at bounding box center [474, 202] width 0 height 10
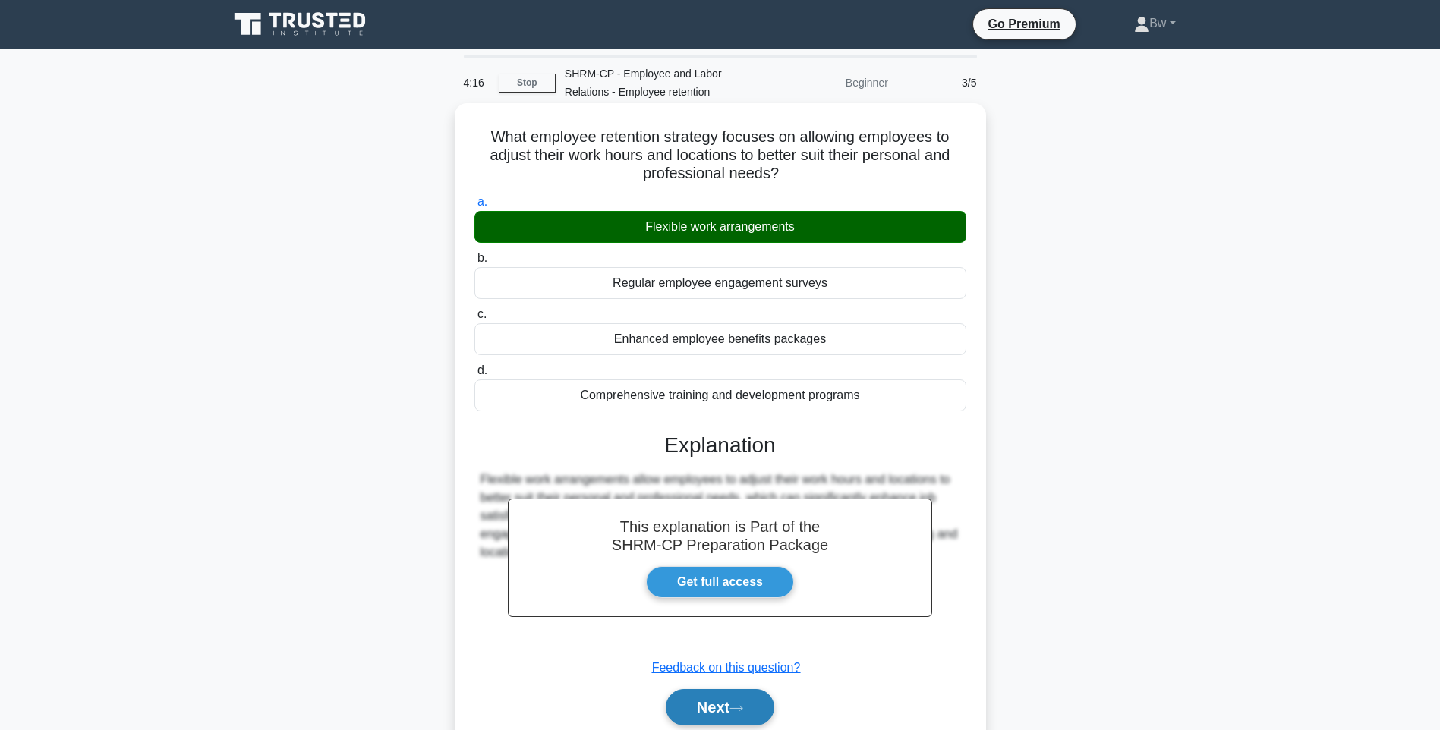
click at [731, 722] on button "Next" at bounding box center [720, 707] width 109 height 36
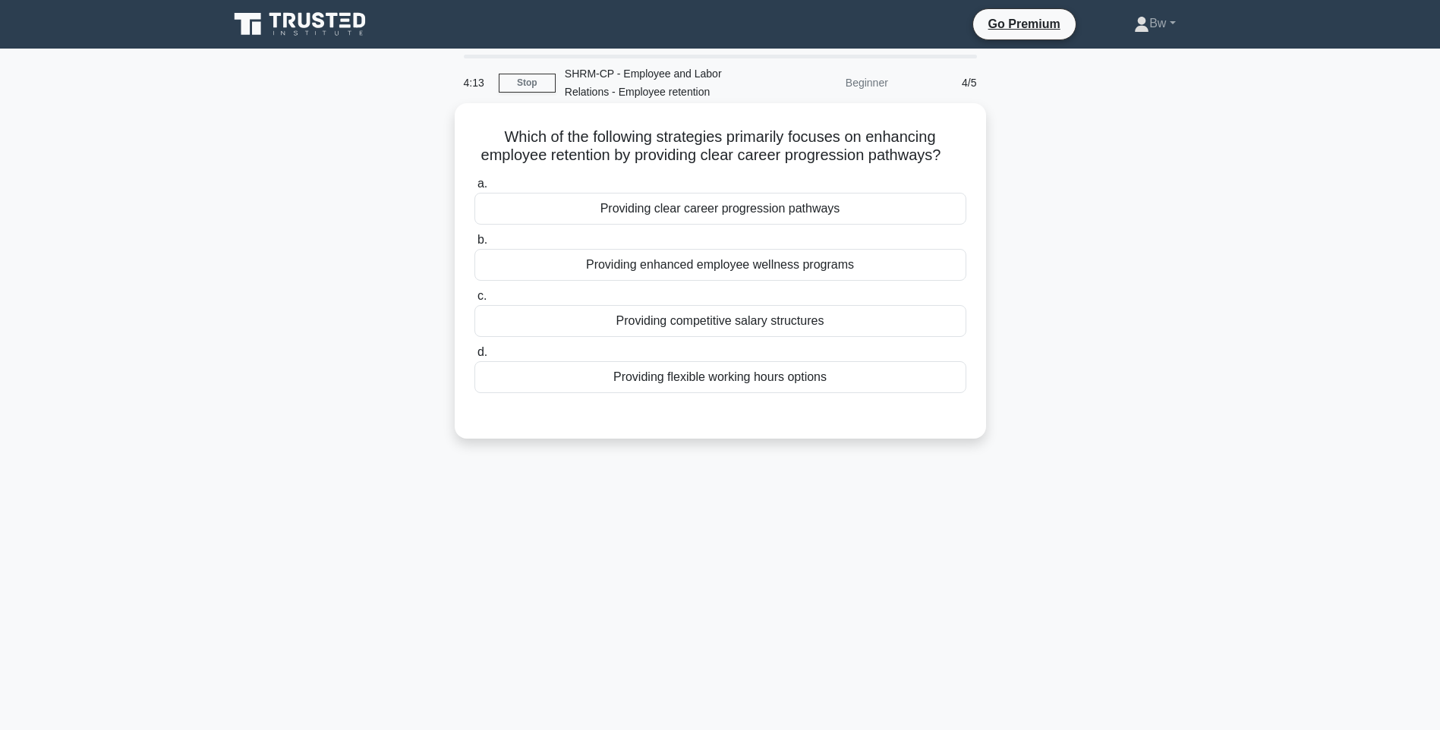
scroll to position [90, 0]
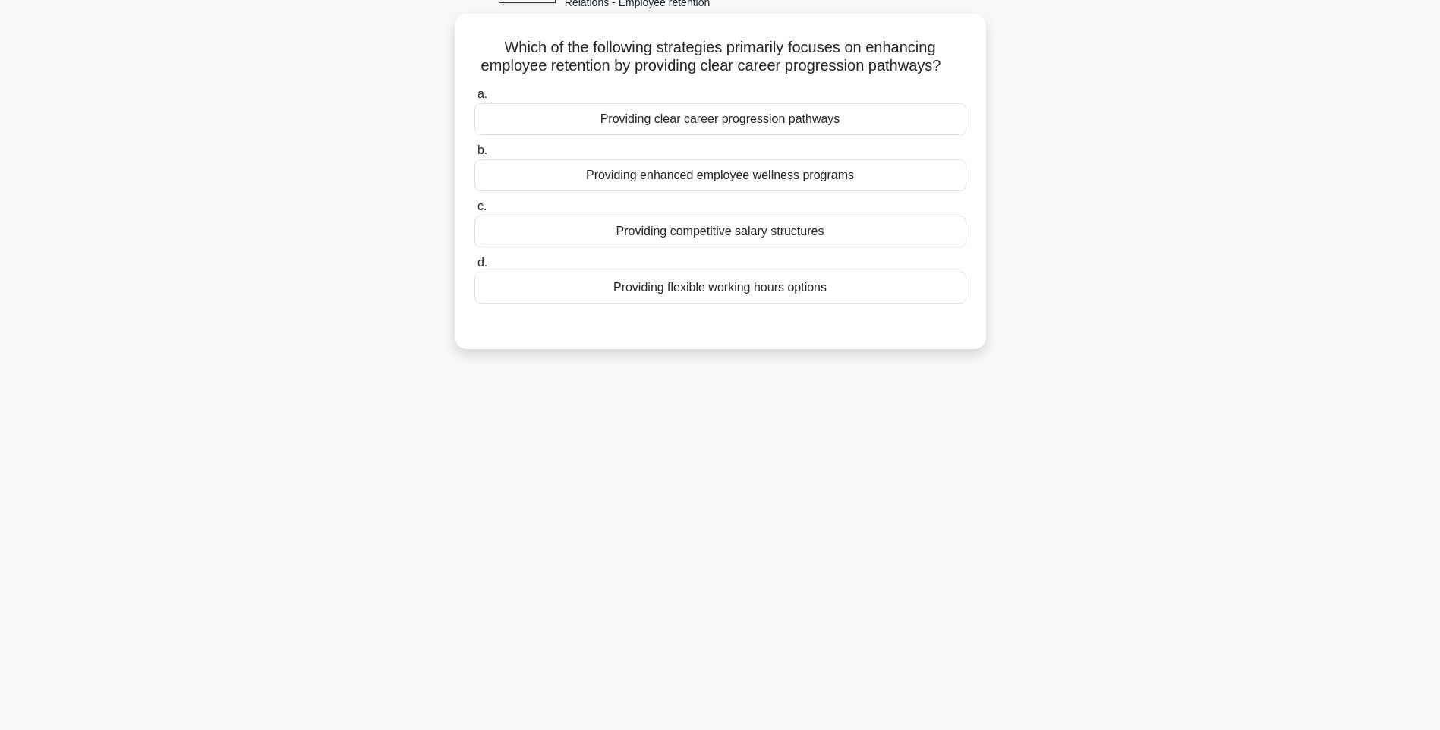
click at [800, 127] on div "Providing clear career progression pathways" at bounding box center [720, 119] width 492 height 32
click at [474, 99] on input "a. Providing clear career progression pathways" at bounding box center [474, 95] width 0 height 10
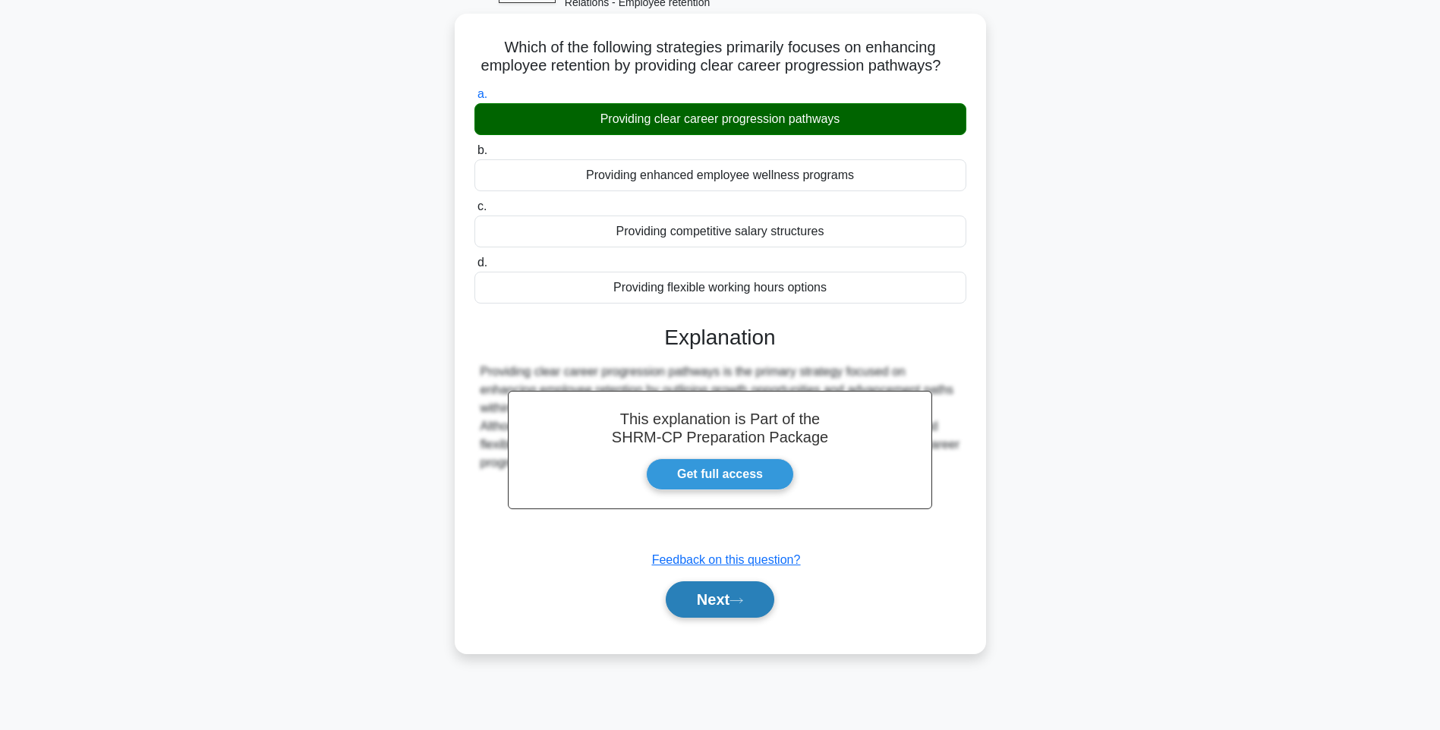
click at [727, 613] on button "Next" at bounding box center [720, 600] width 109 height 36
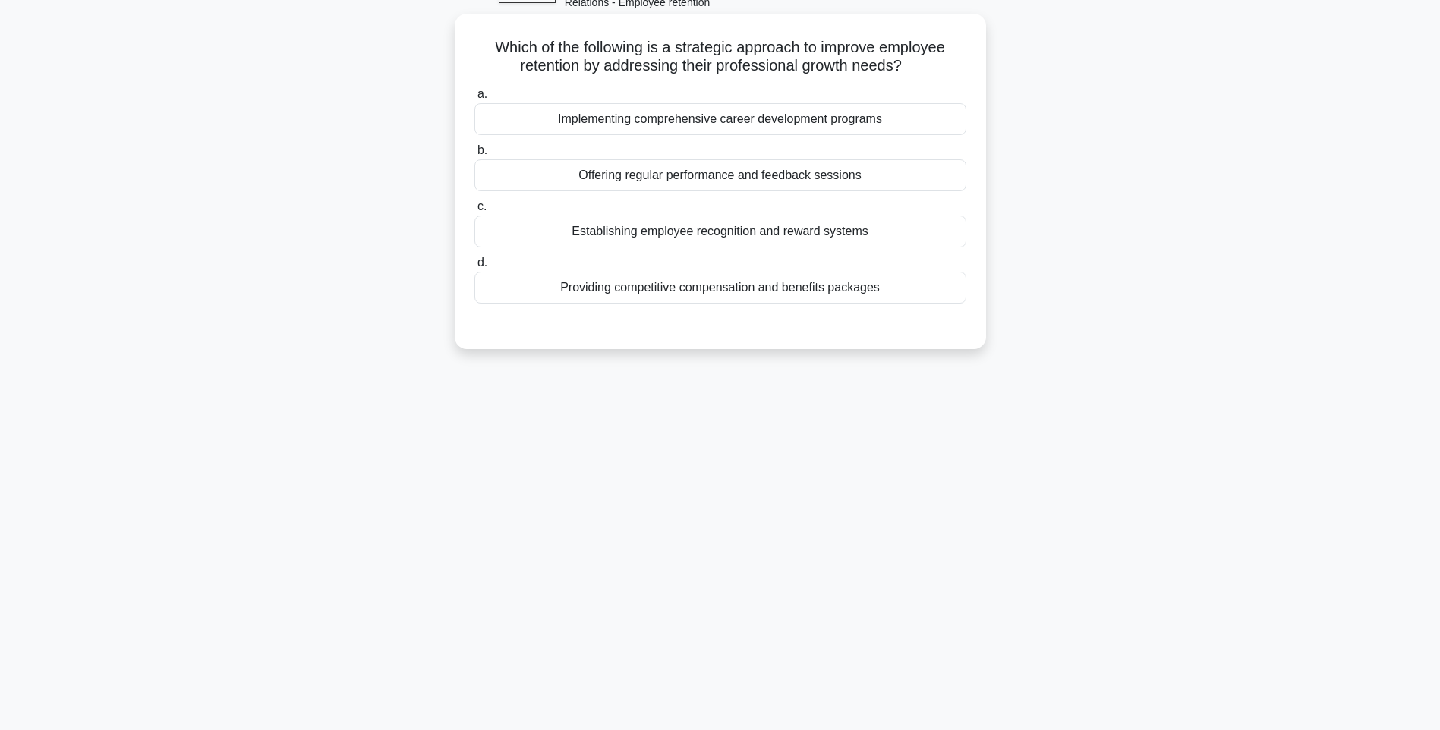
click at [734, 120] on div "Implementing comprehensive career development programs" at bounding box center [720, 119] width 492 height 32
click at [474, 99] on input "a. Implementing comprehensive career development programs" at bounding box center [474, 95] width 0 height 10
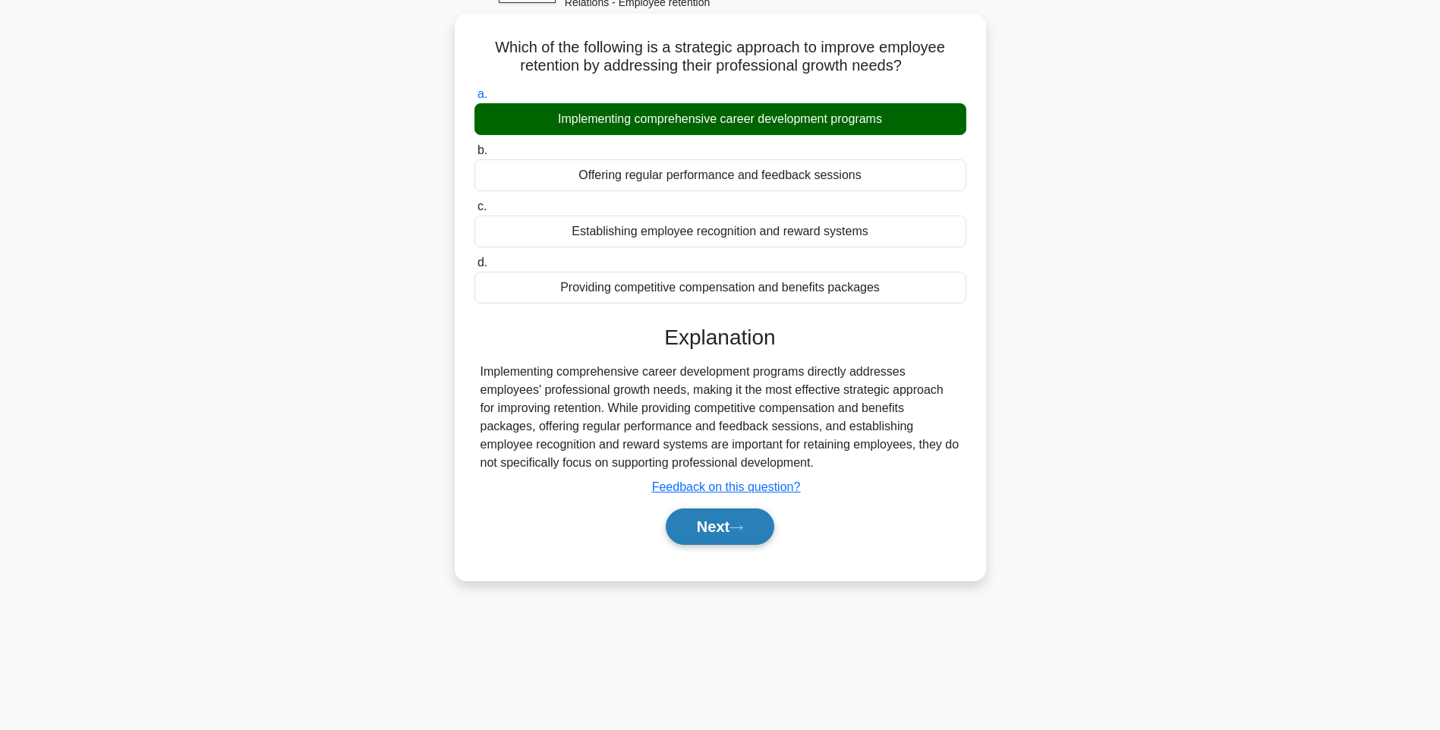
click at [680, 539] on button "Next" at bounding box center [720, 527] width 109 height 36
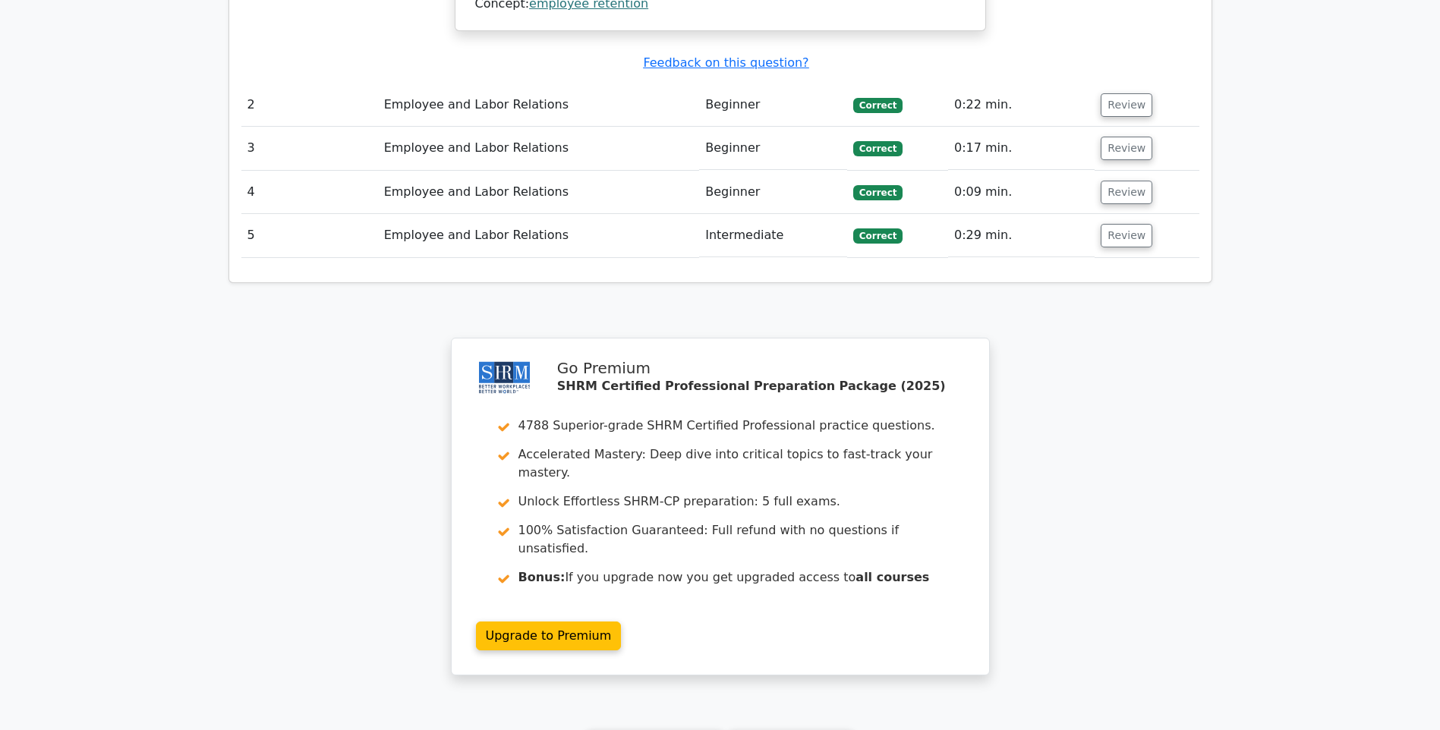
scroll to position [1836, 0]
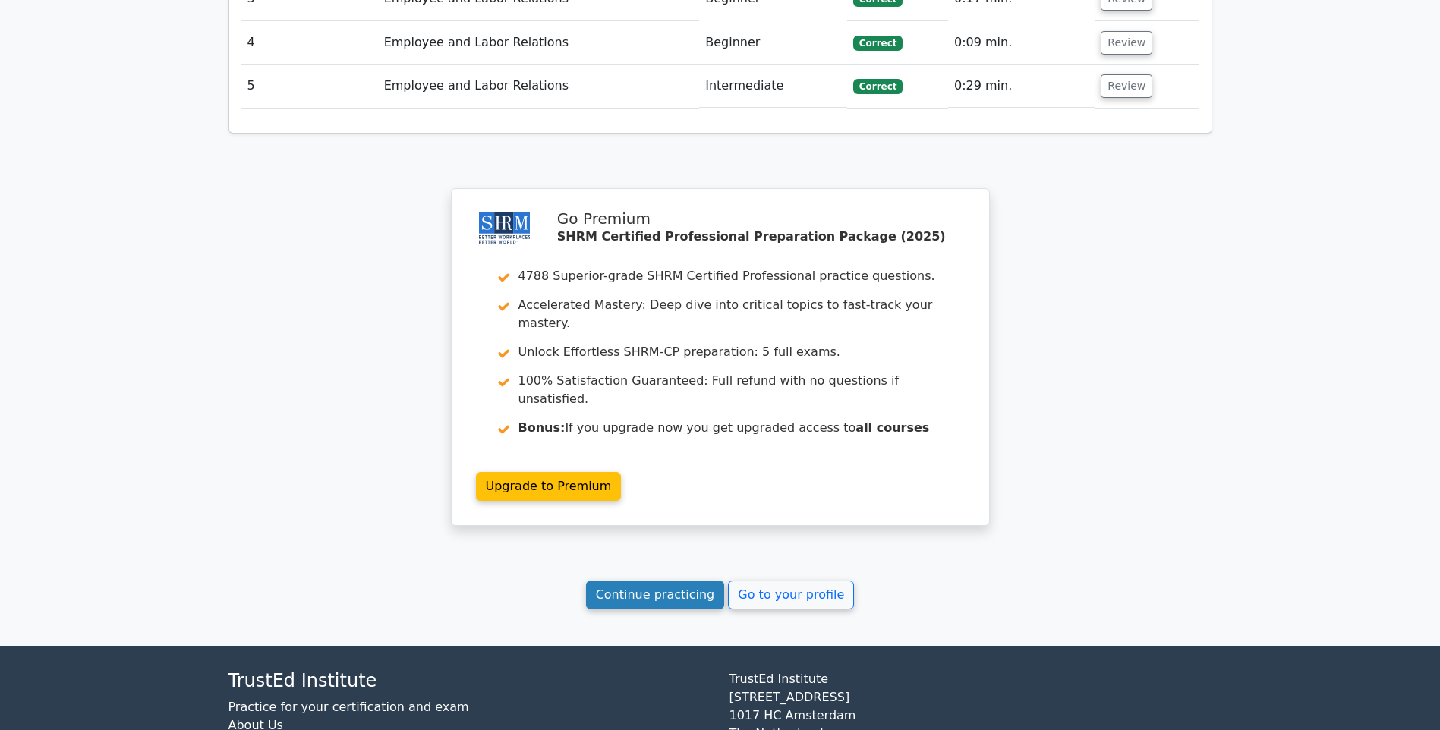
click at [654, 581] on link "Continue practicing" at bounding box center [655, 595] width 139 height 29
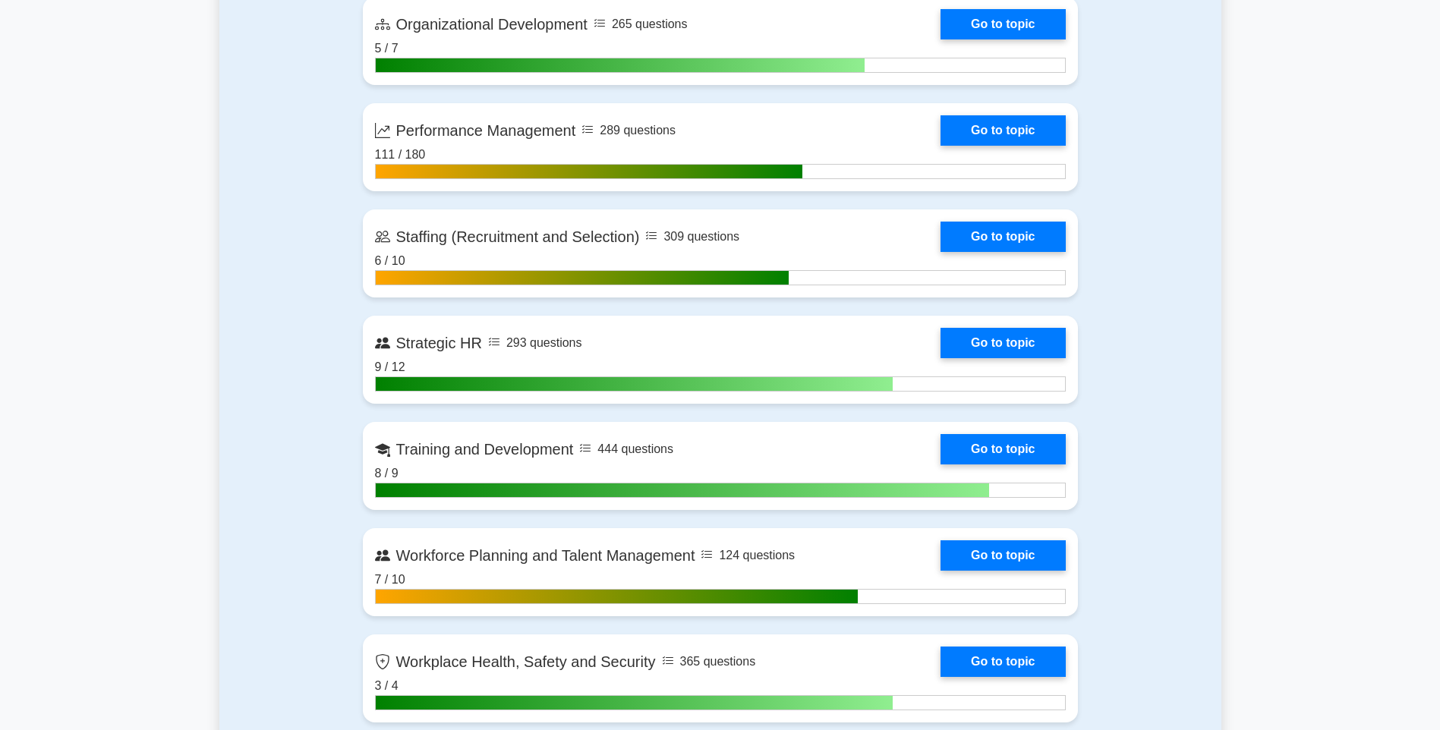
scroll to position [2050, 0]
